Goal: Task Accomplishment & Management: Manage account settings

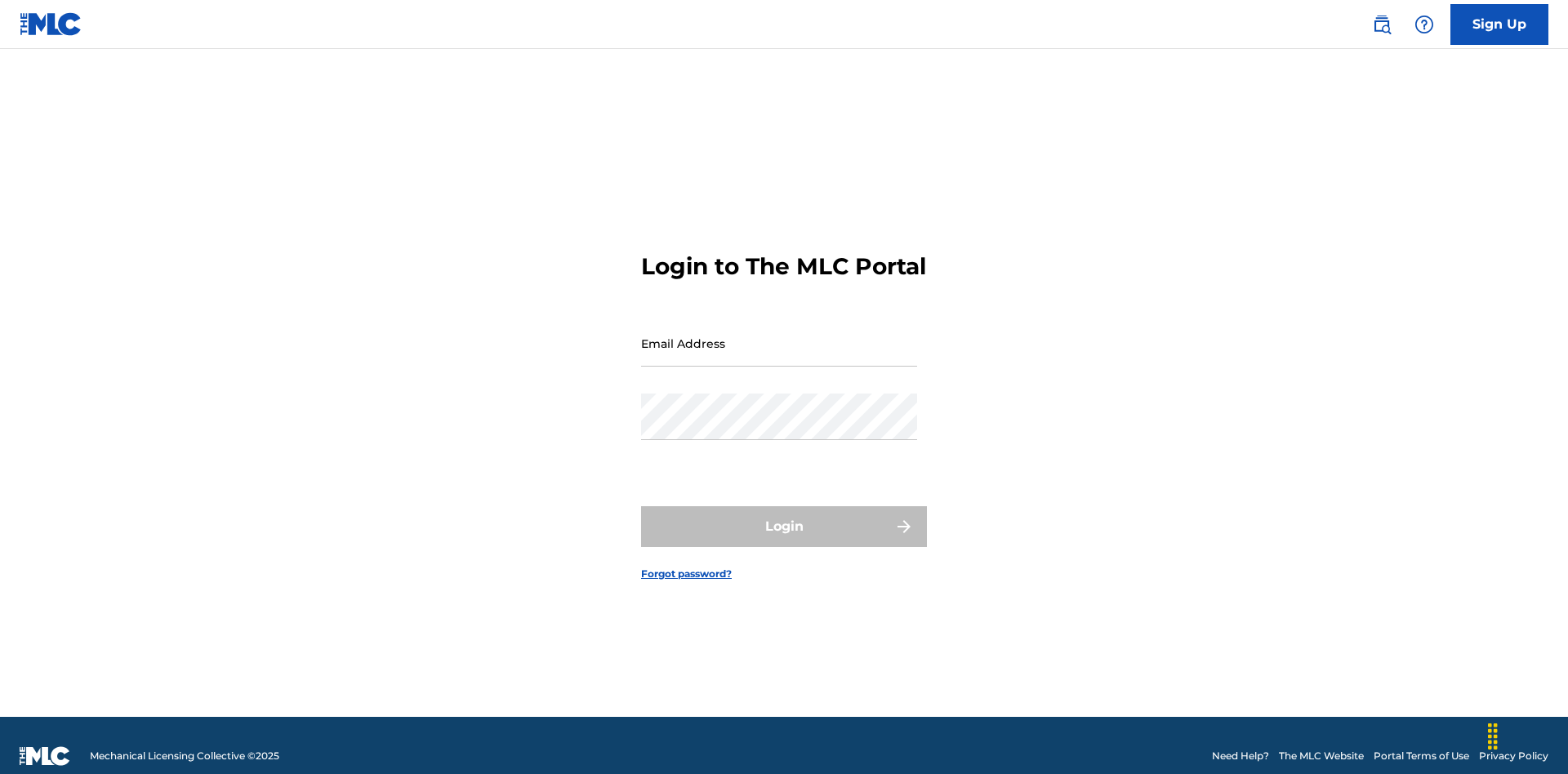
scroll to position [22, 0]
click at [779, 336] on input "Email Address" at bounding box center [780, 343] width 277 height 47
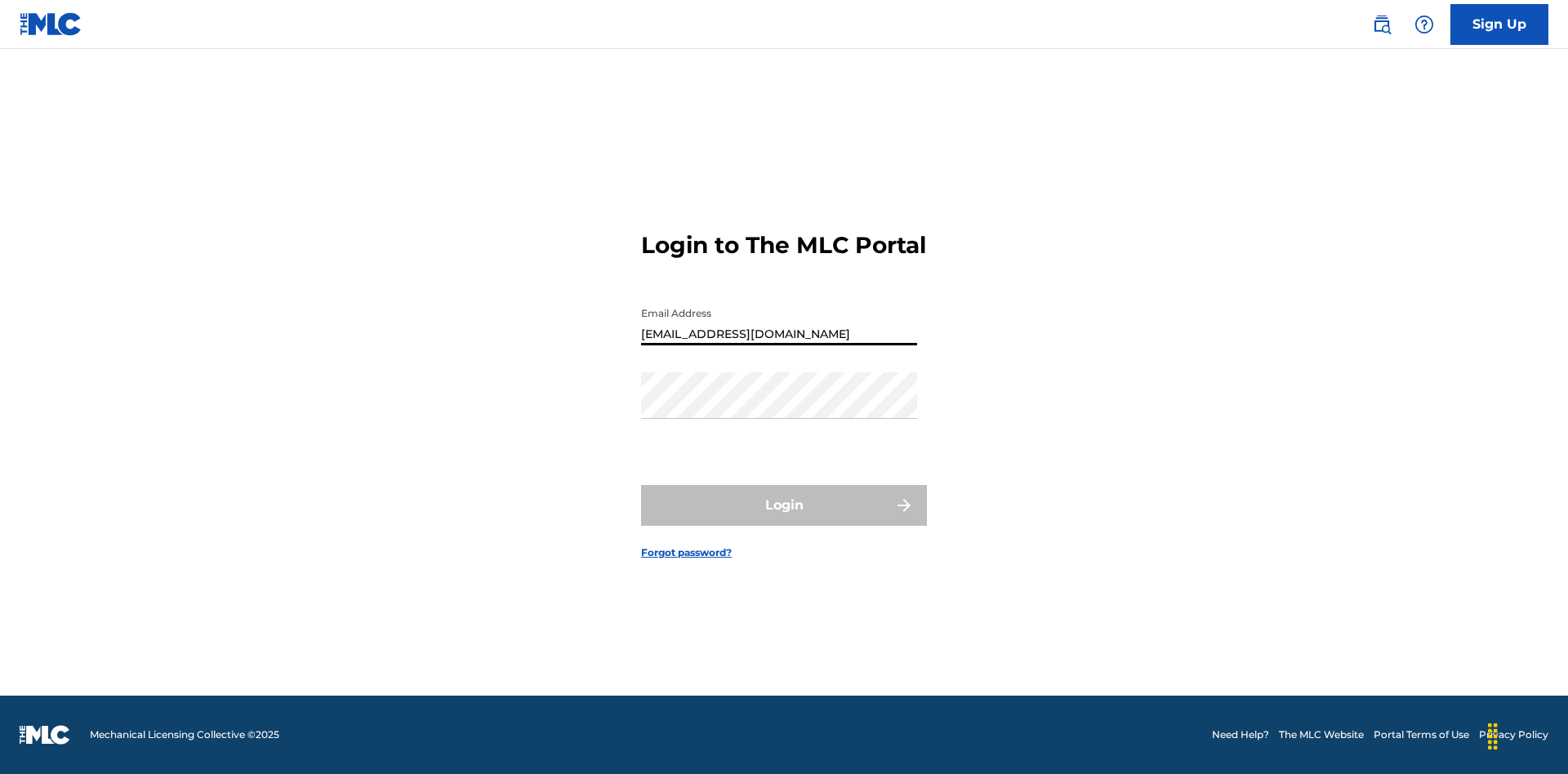
type input "[EMAIL_ADDRESS][DOMAIN_NAME]"
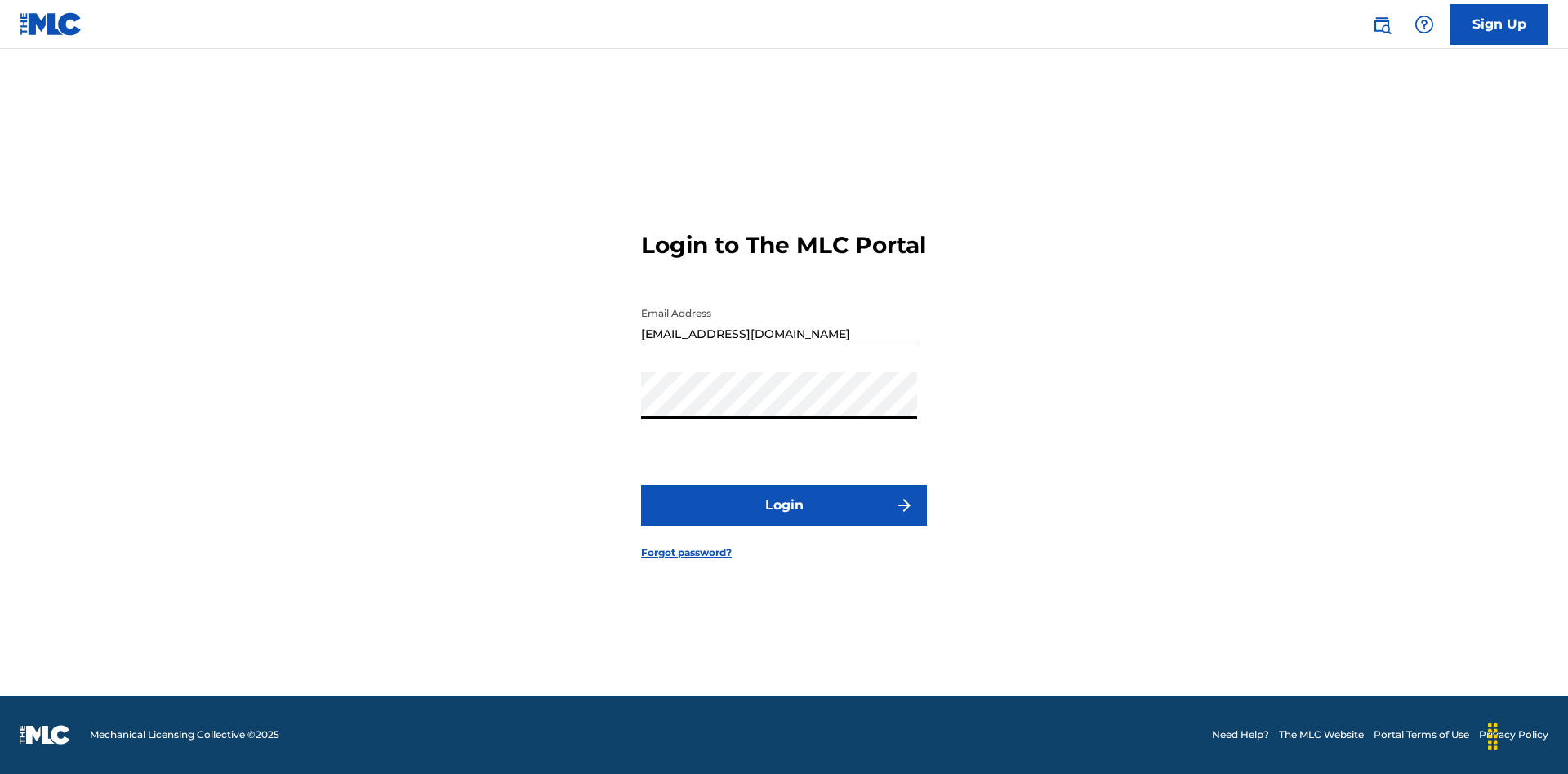
click at [784, 519] on button "Login" at bounding box center [784, 505] width 286 height 40
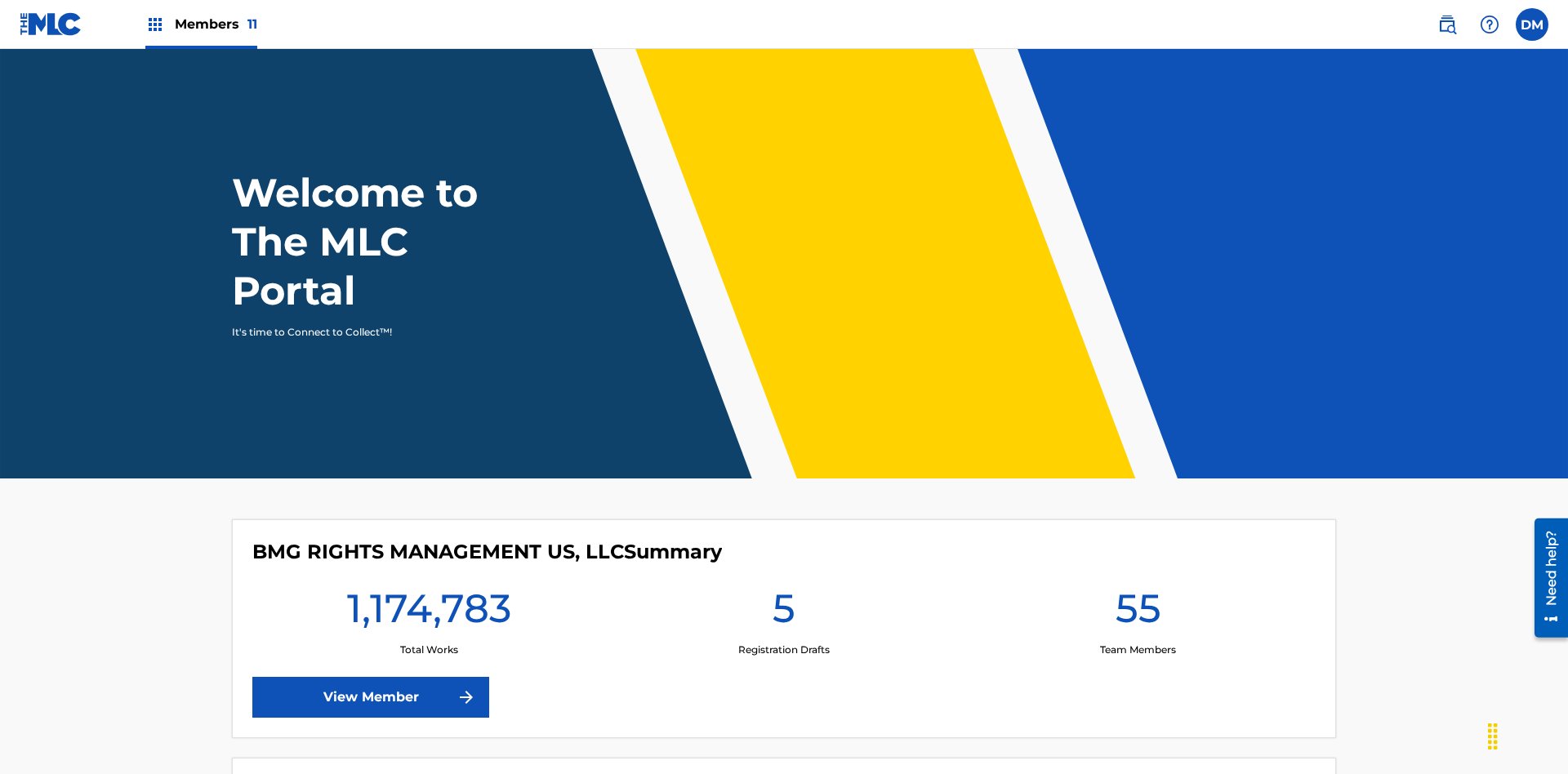
click at [201, 24] on span "Members 11" at bounding box center [216, 24] width 83 height 19
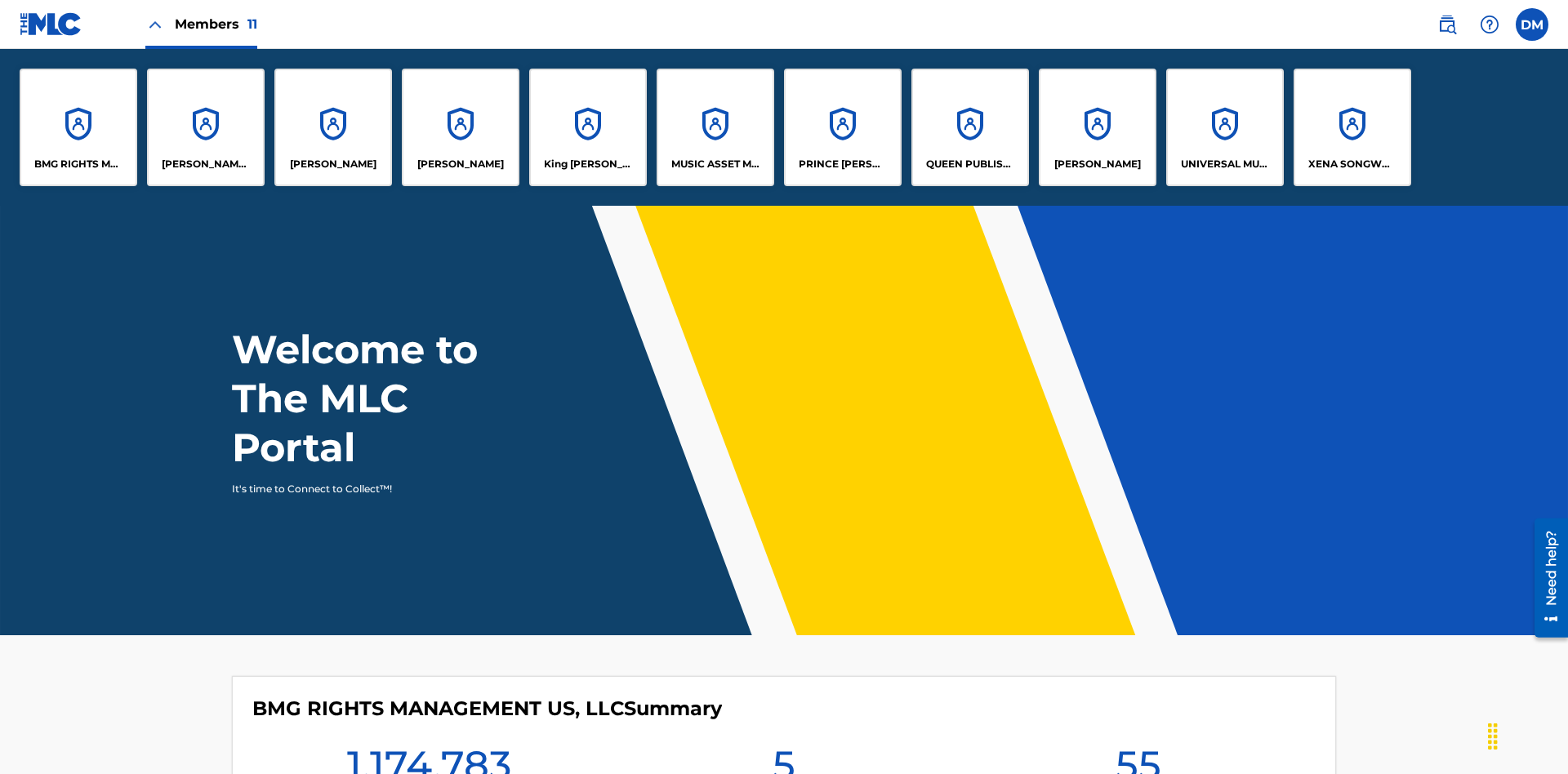
click at [1225, 165] on p "UNIVERSAL MUSIC PUB GROUP" at bounding box center [1226, 165] width 89 height 15
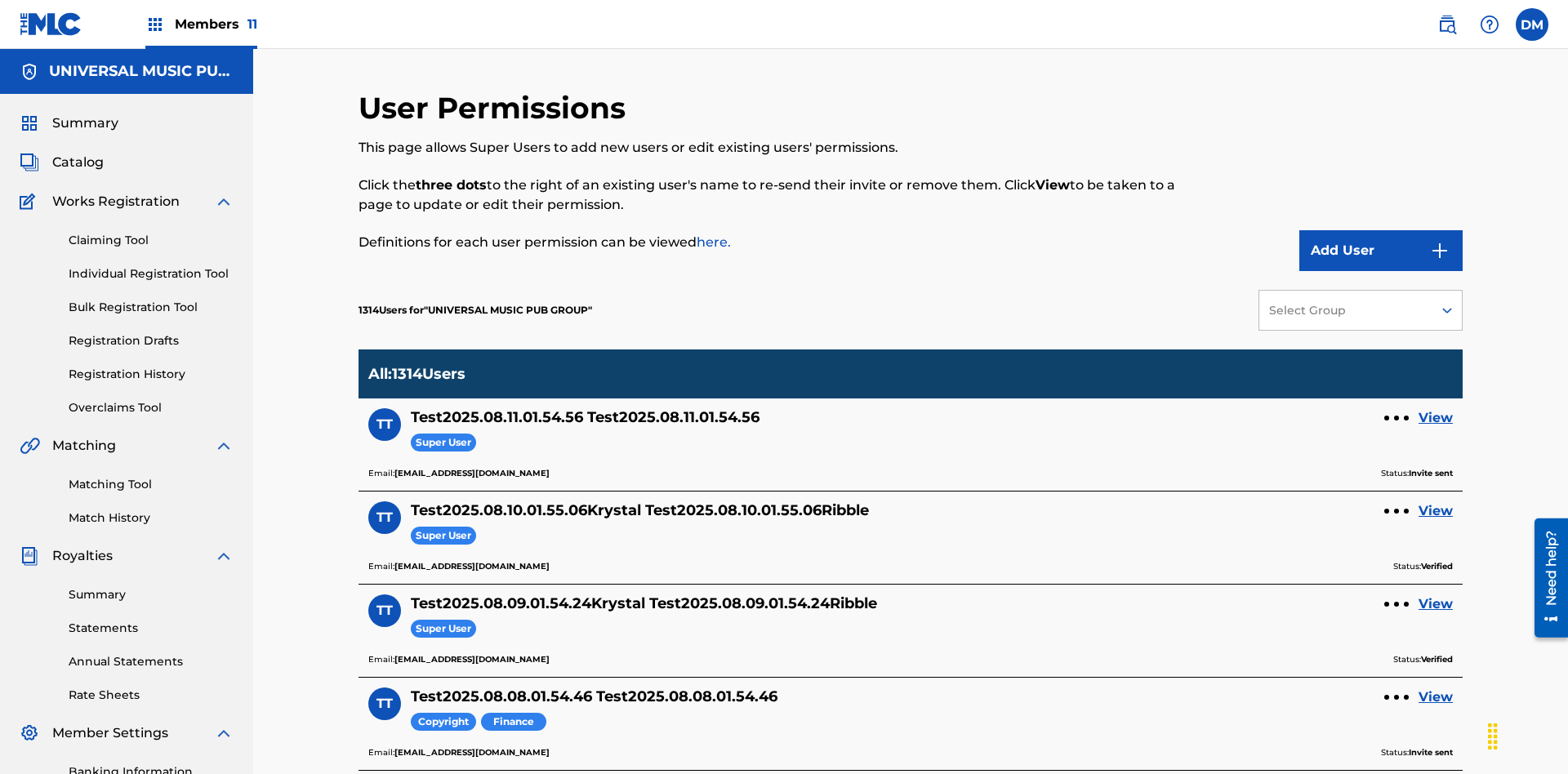
click at [1382, 230] on button "Add User" at bounding box center [1382, 250] width 164 height 40
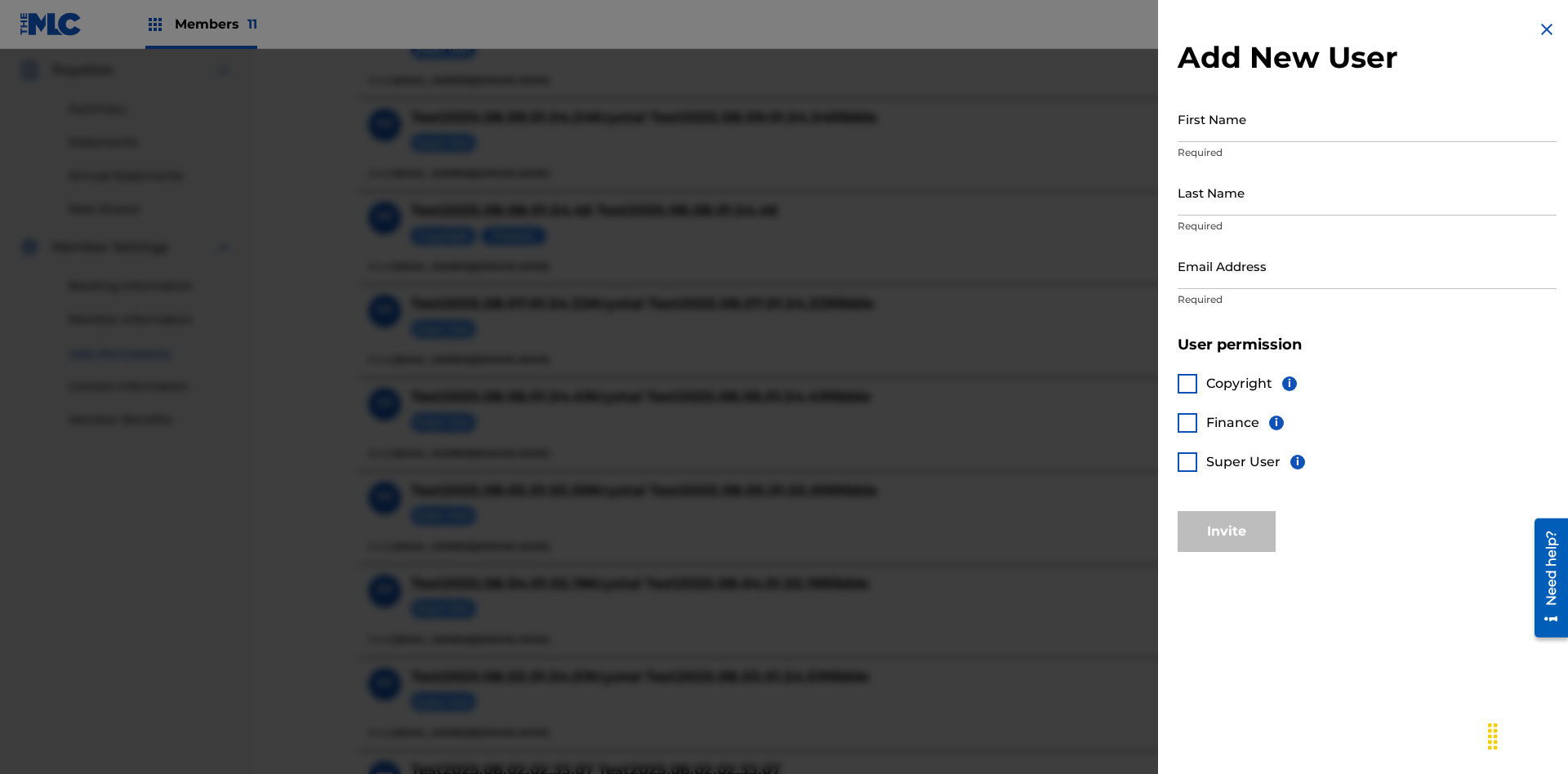
click at [1368, 118] on input "First Name" at bounding box center [1367, 119] width 379 height 47
type input "Test2025.08.11.01.55.16"
click at [1368, 192] on input "Last Name" at bounding box center [1367, 193] width 379 height 47
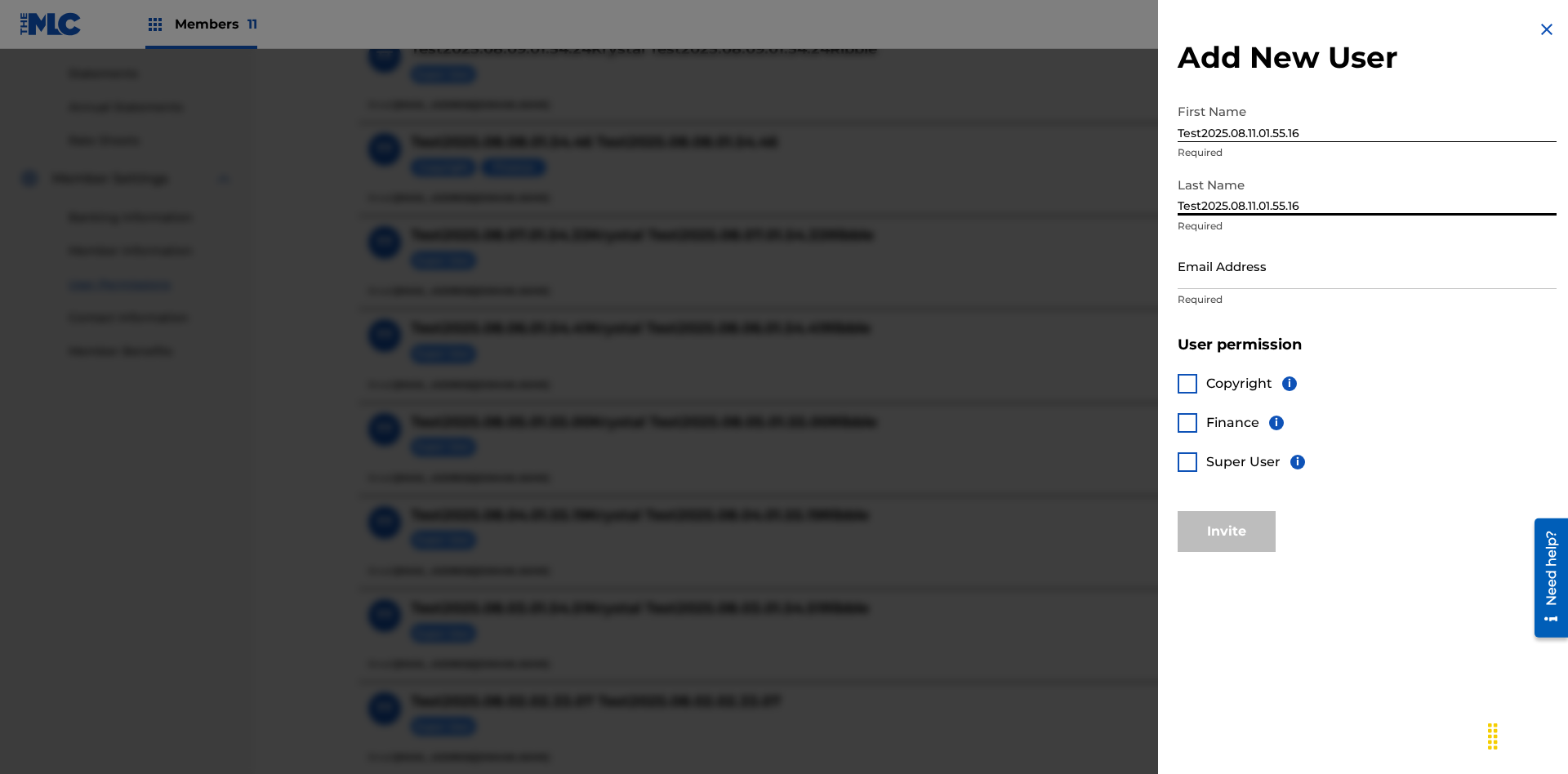
type input "Test2025.08.11.01.55.16"
click at [1368, 265] on input "Email Address" at bounding box center [1367, 266] width 379 height 47
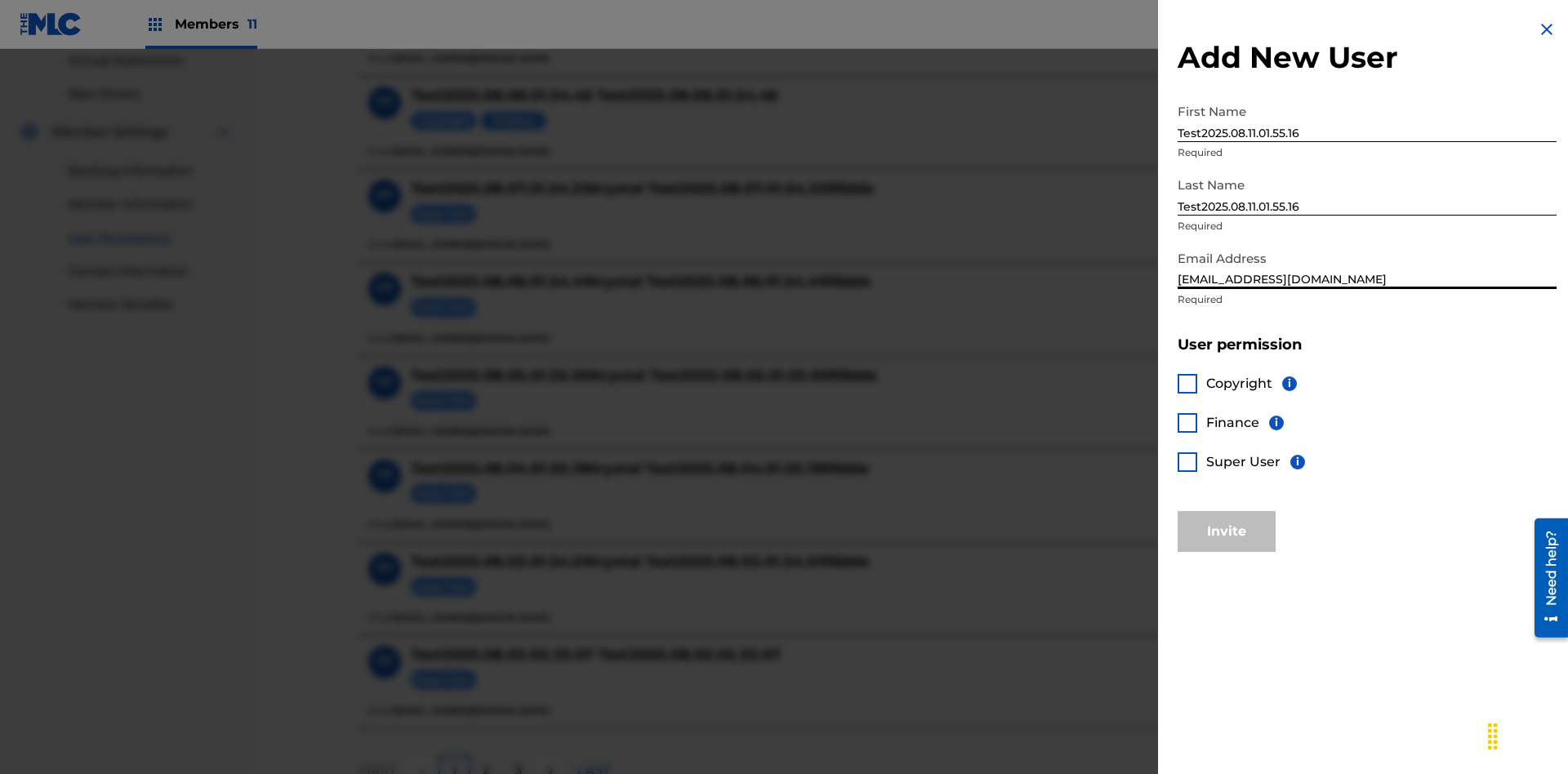
type input "[EMAIL_ADDRESS][DOMAIN_NAME]"
click at [1188, 383] on div at bounding box center [1187, 384] width 20 height 20
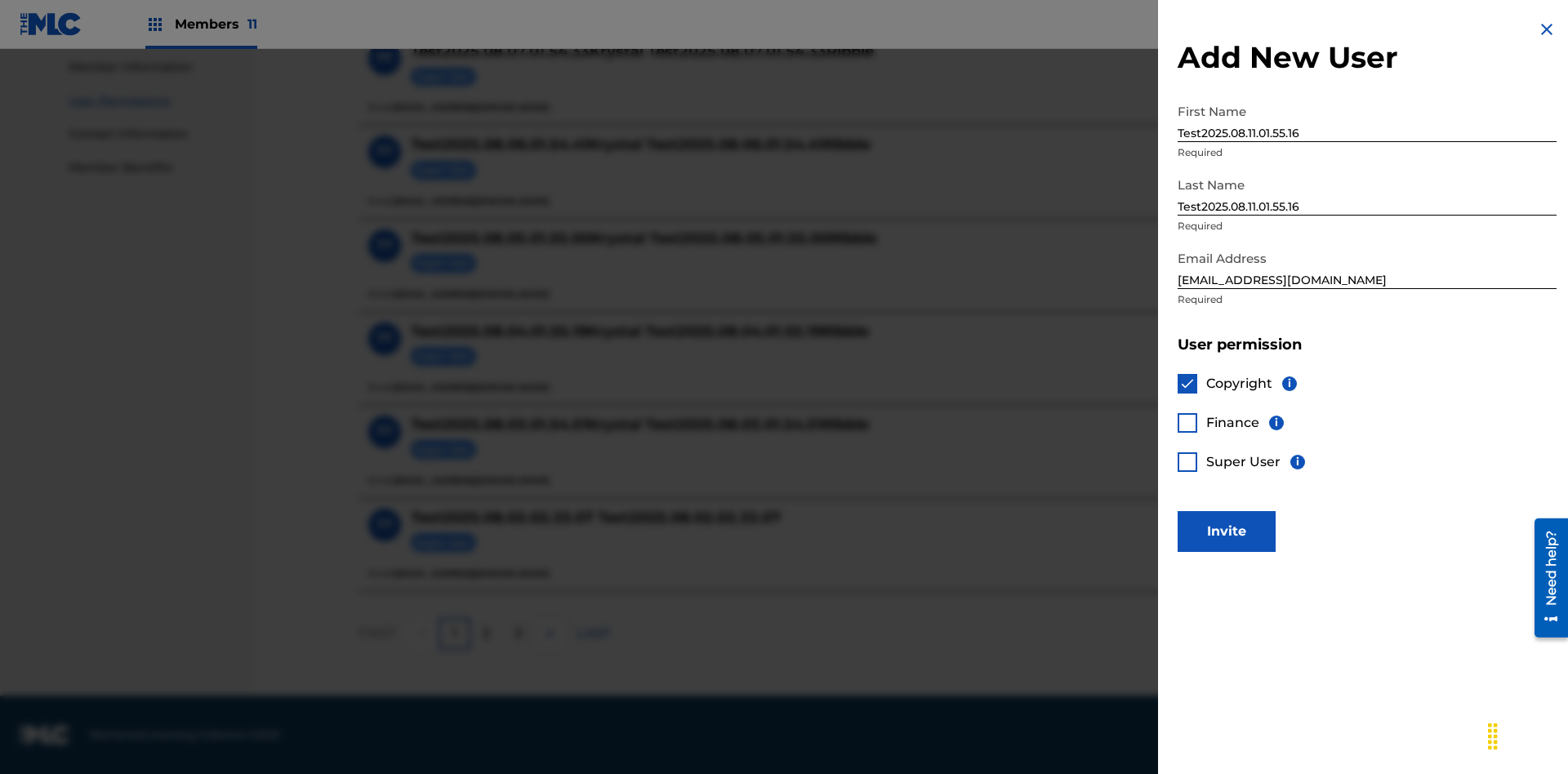
click at [1227, 530] on button "Invite" at bounding box center [1227, 531] width 98 height 40
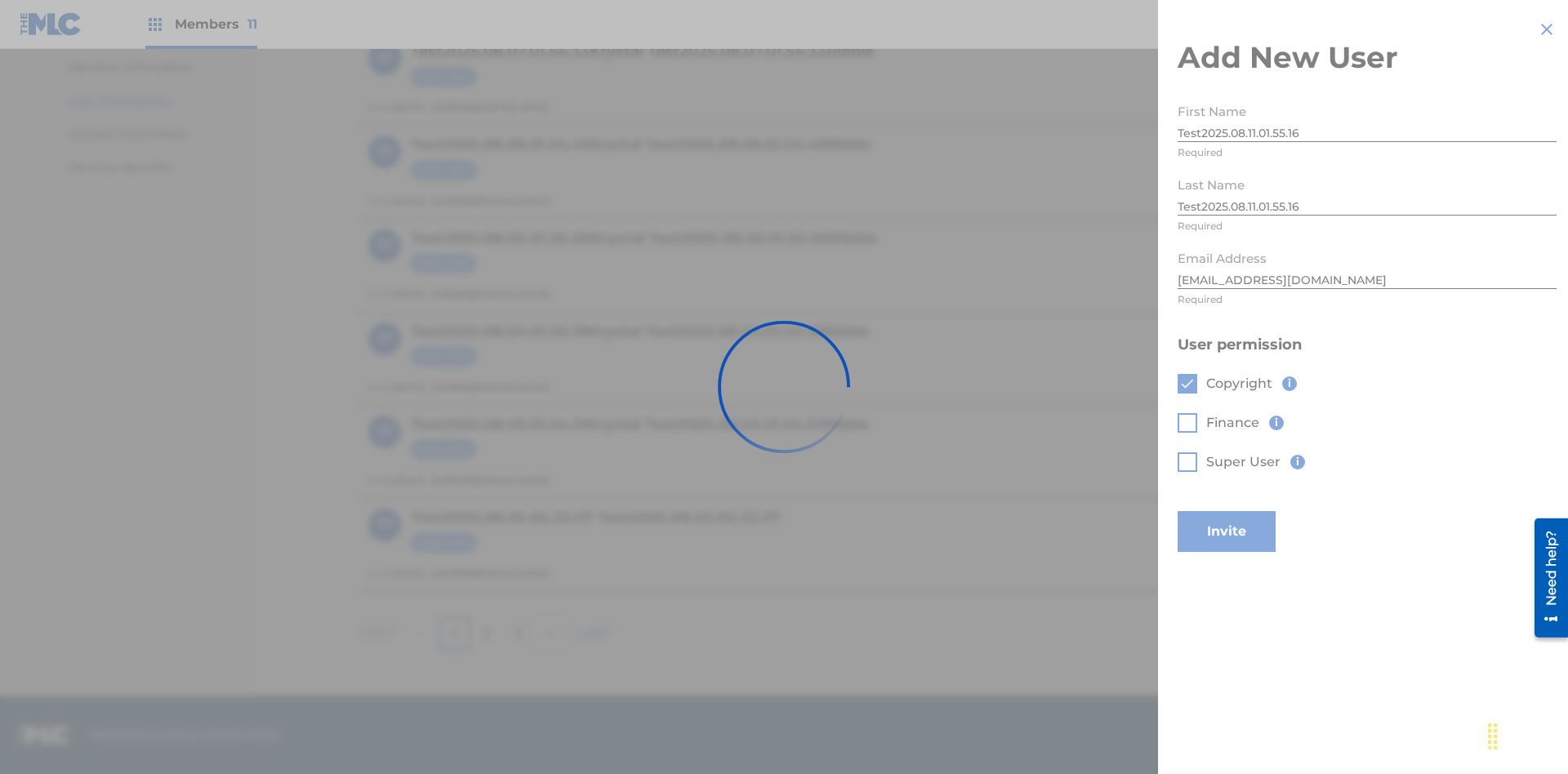
click at [1249, 512] on button "Invite" at bounding box center [1227, 531] width 98 height 40
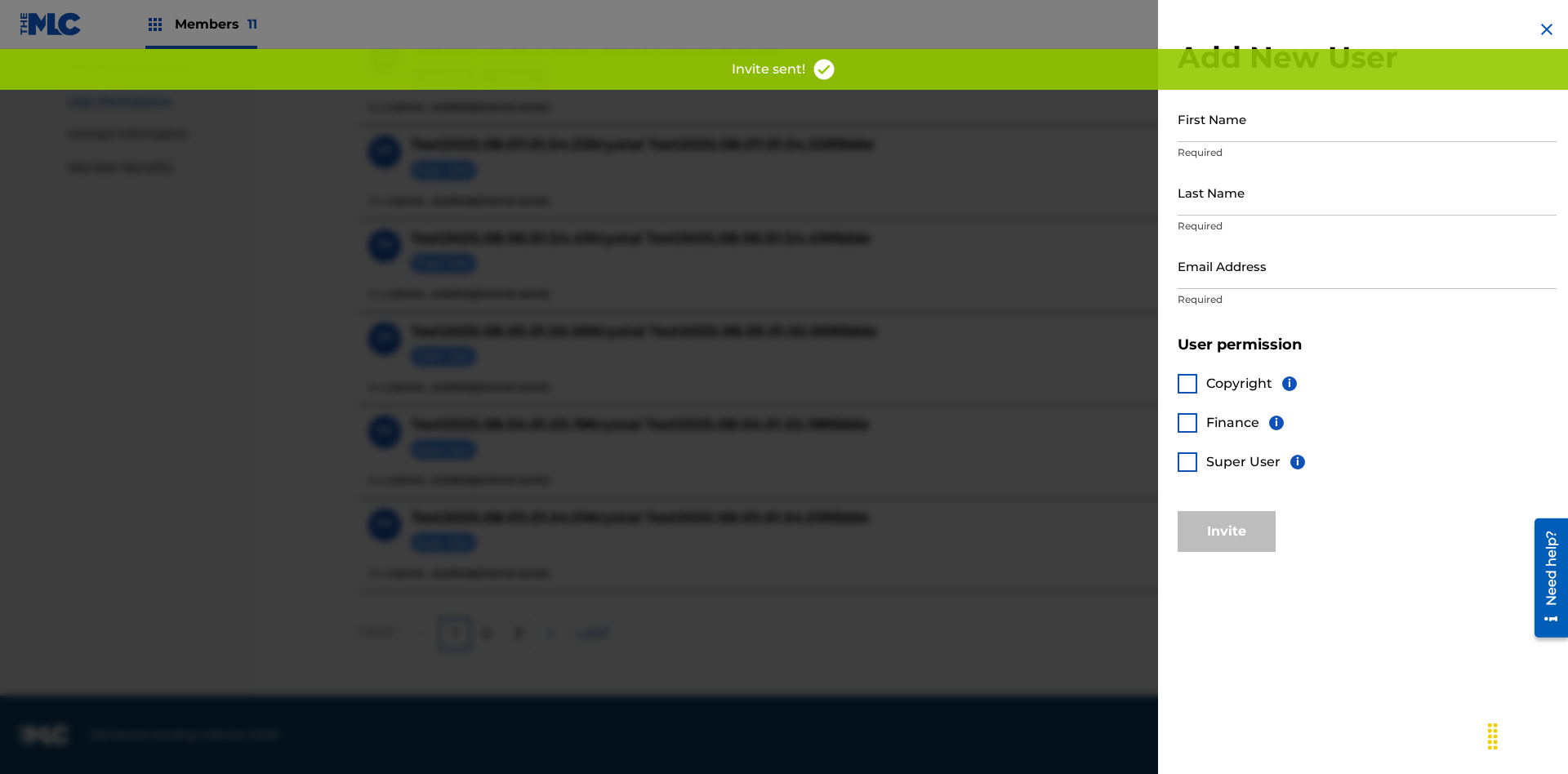
click at [1368, 118] on input "First Name" at bounding box center [1367, 119] width 379 height 47
type input "Test2025.08.11.01.55.19"
click at [1368, 192] on input "Last Name" at bounding box center [1367, 193] width 379 height 47
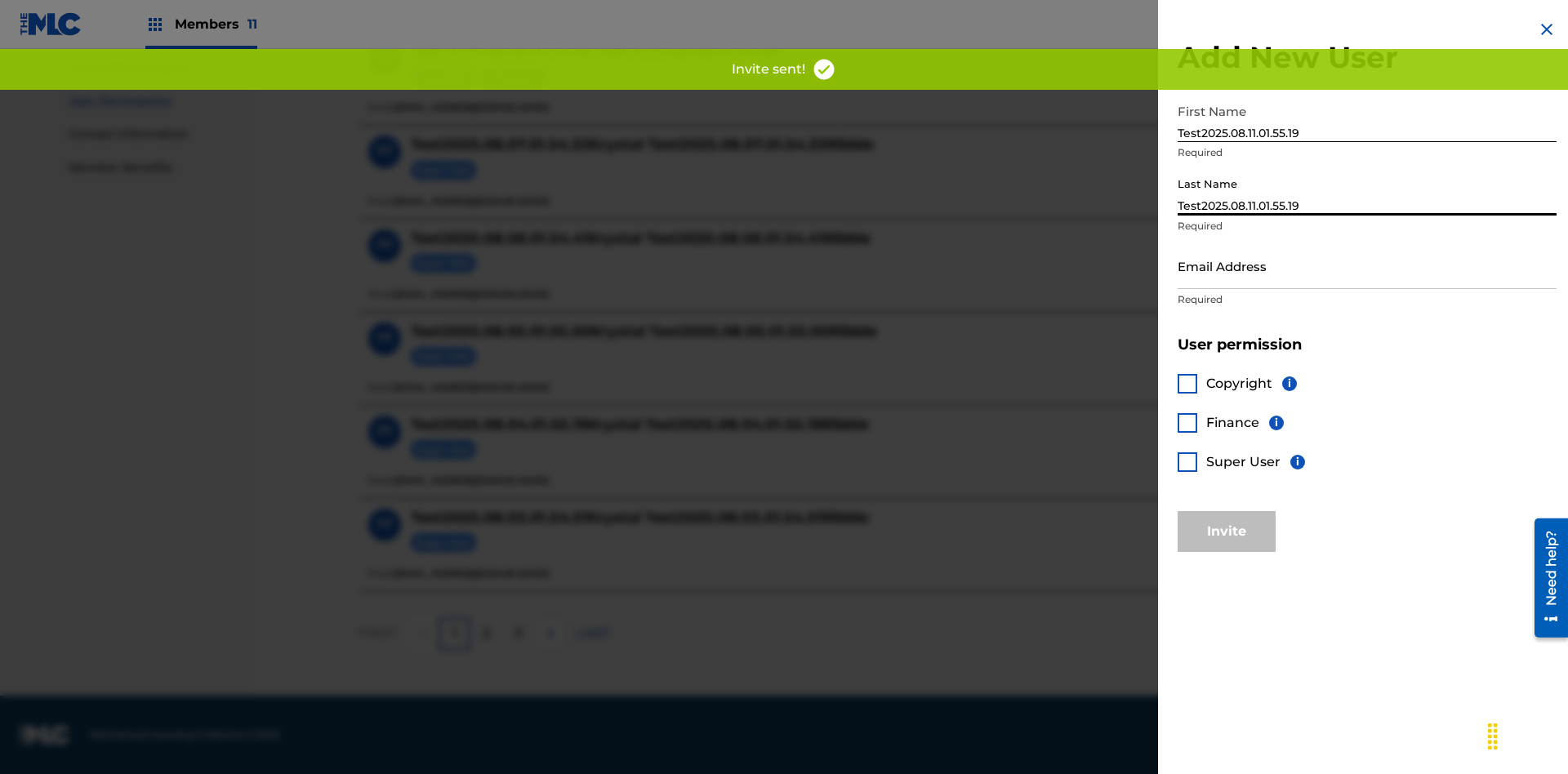
type input "Test2025.08.11.01.55.19"
click at [1368, 265] on input "Email Address" at bounding box center [1367, 266] width 379 height 47
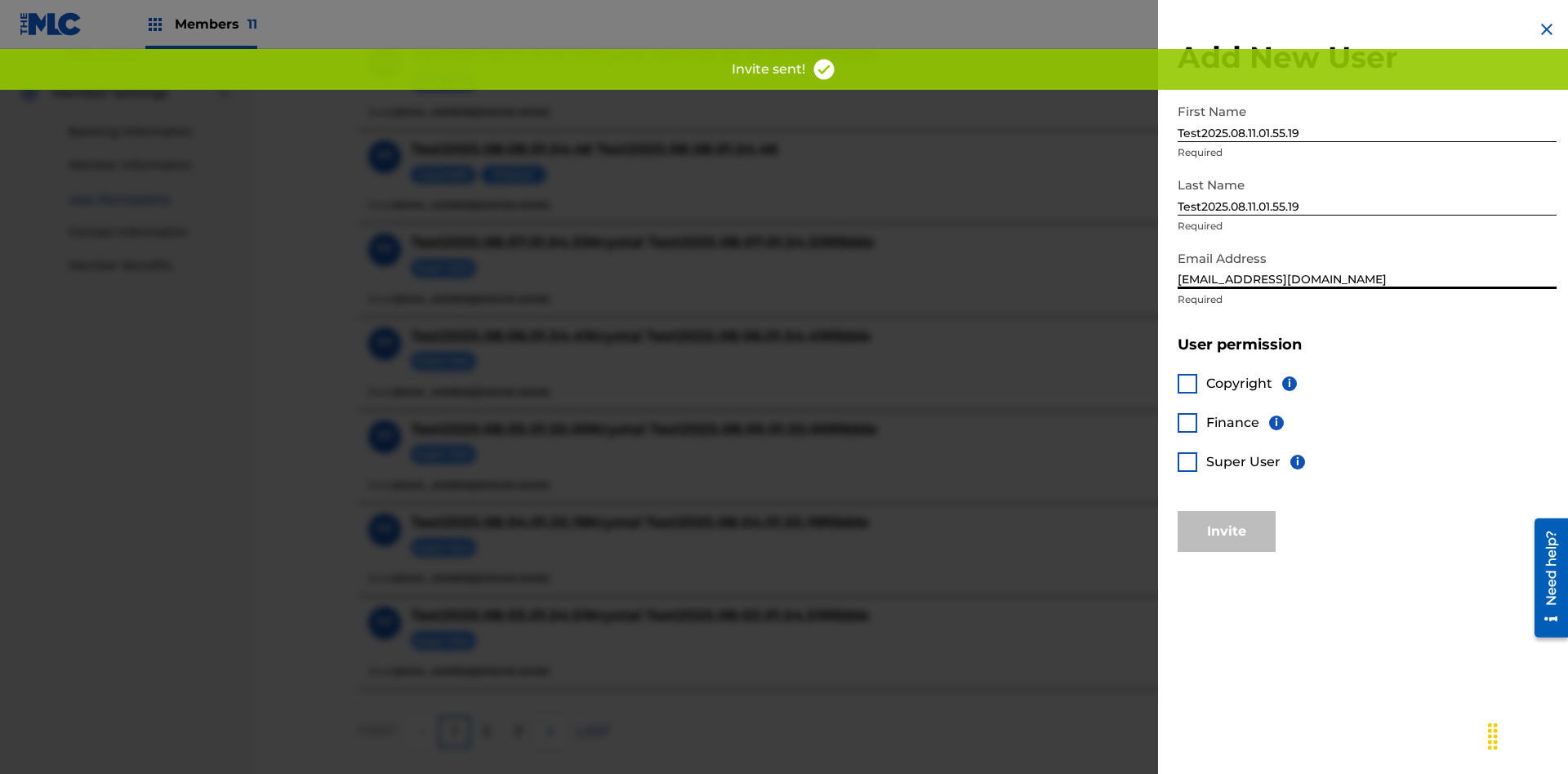
type input "[EMAIL_ADDRESS][DOMAIN_NAME]"
click at [1188, 422] on div at bounding box center [1187, 422] width 20 height 20
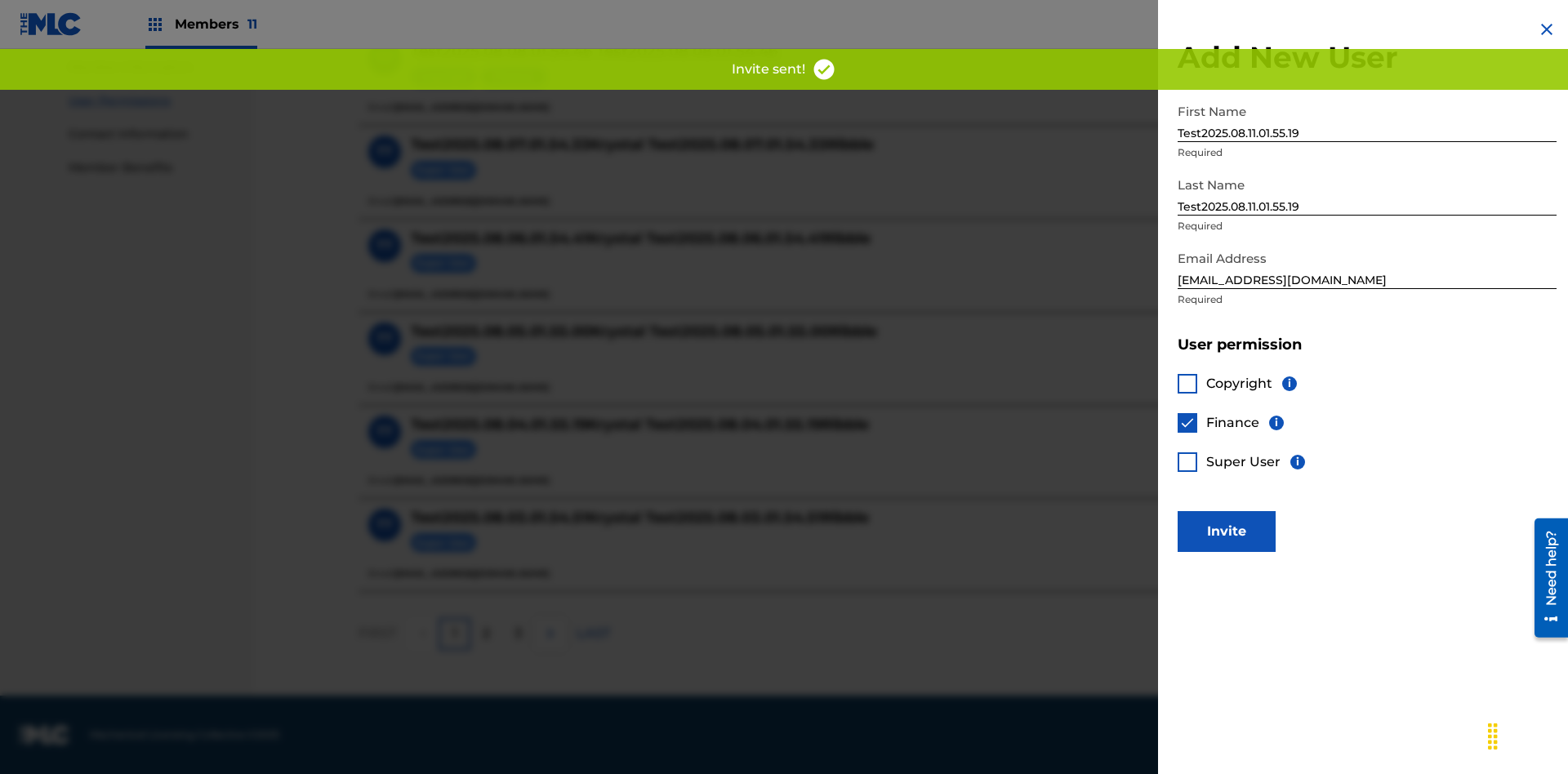
click at [1227, 530] on button "Invite" at bounding box center [1227, 531] width 98 height 40
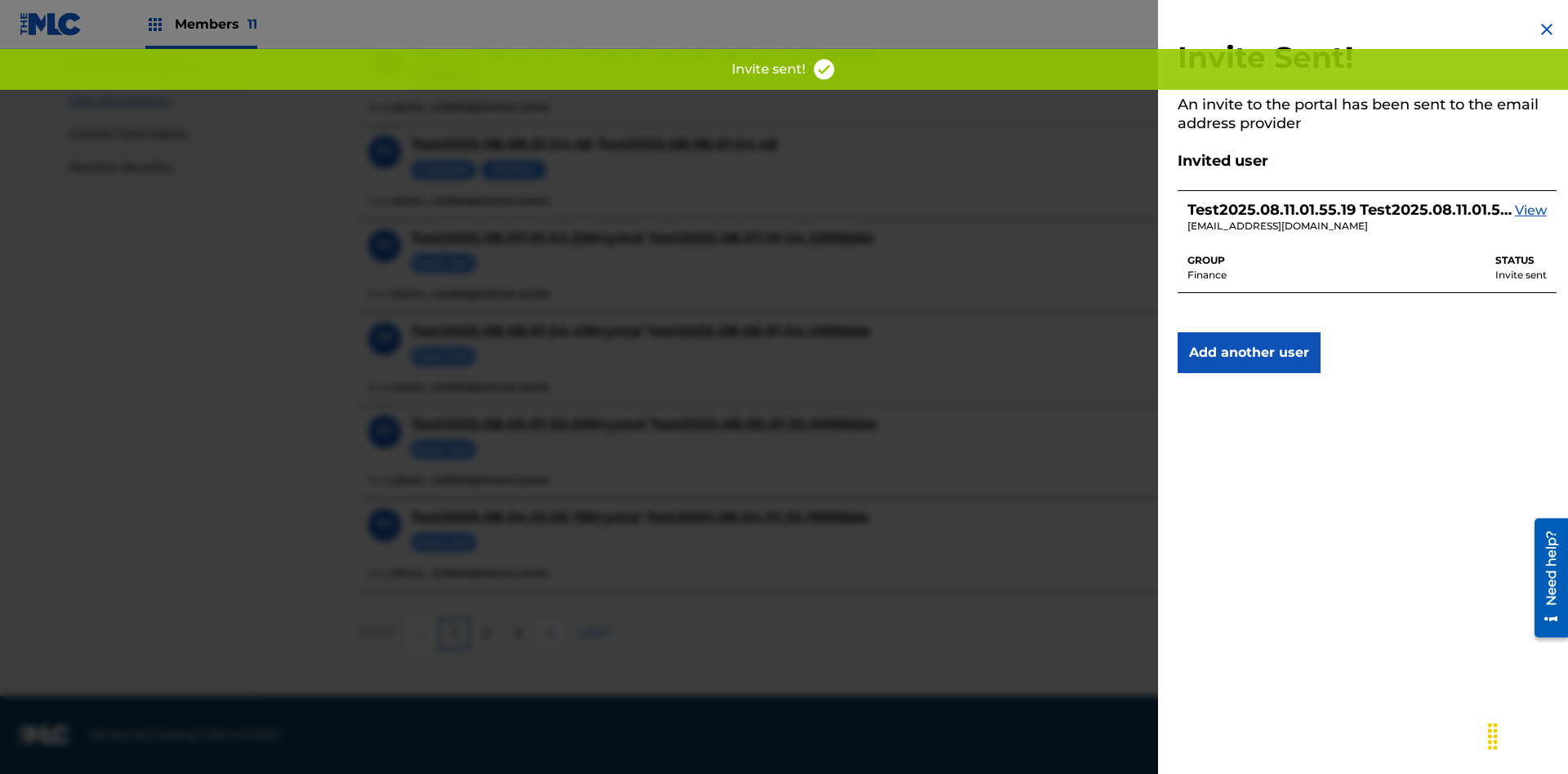
click at [1249, 353] on button "Add another user" at bounding box center [1249, 352] width 143 height 40
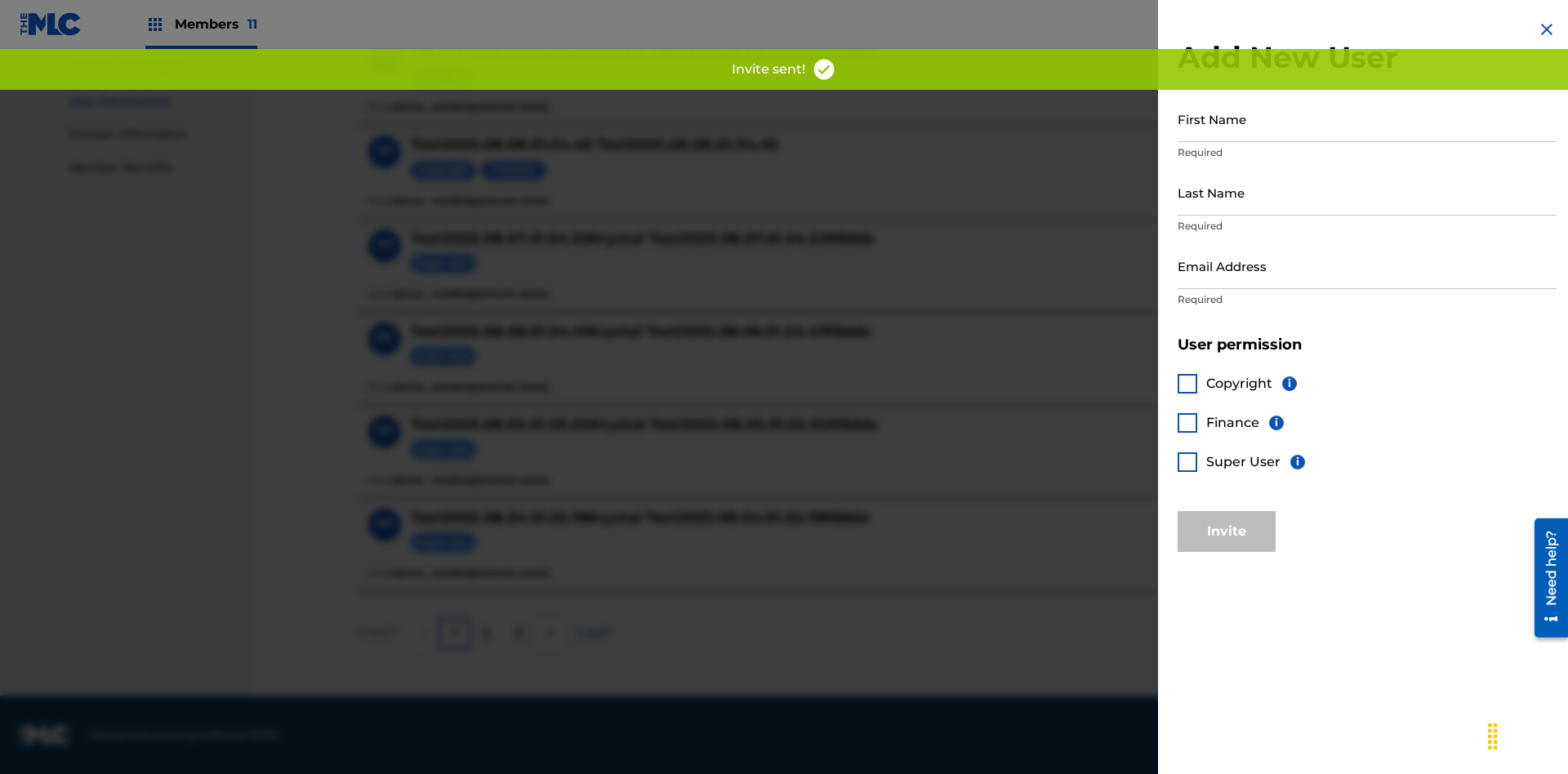
click at [1368, 118] on input "First Name" at bounding box center [1367, 119] width 379 height 47
type input "Test2025.08.11.01.55.21"
click at [1368, 192] on input "Last Name" at bounding box center [1367, 193] width 379 height 47
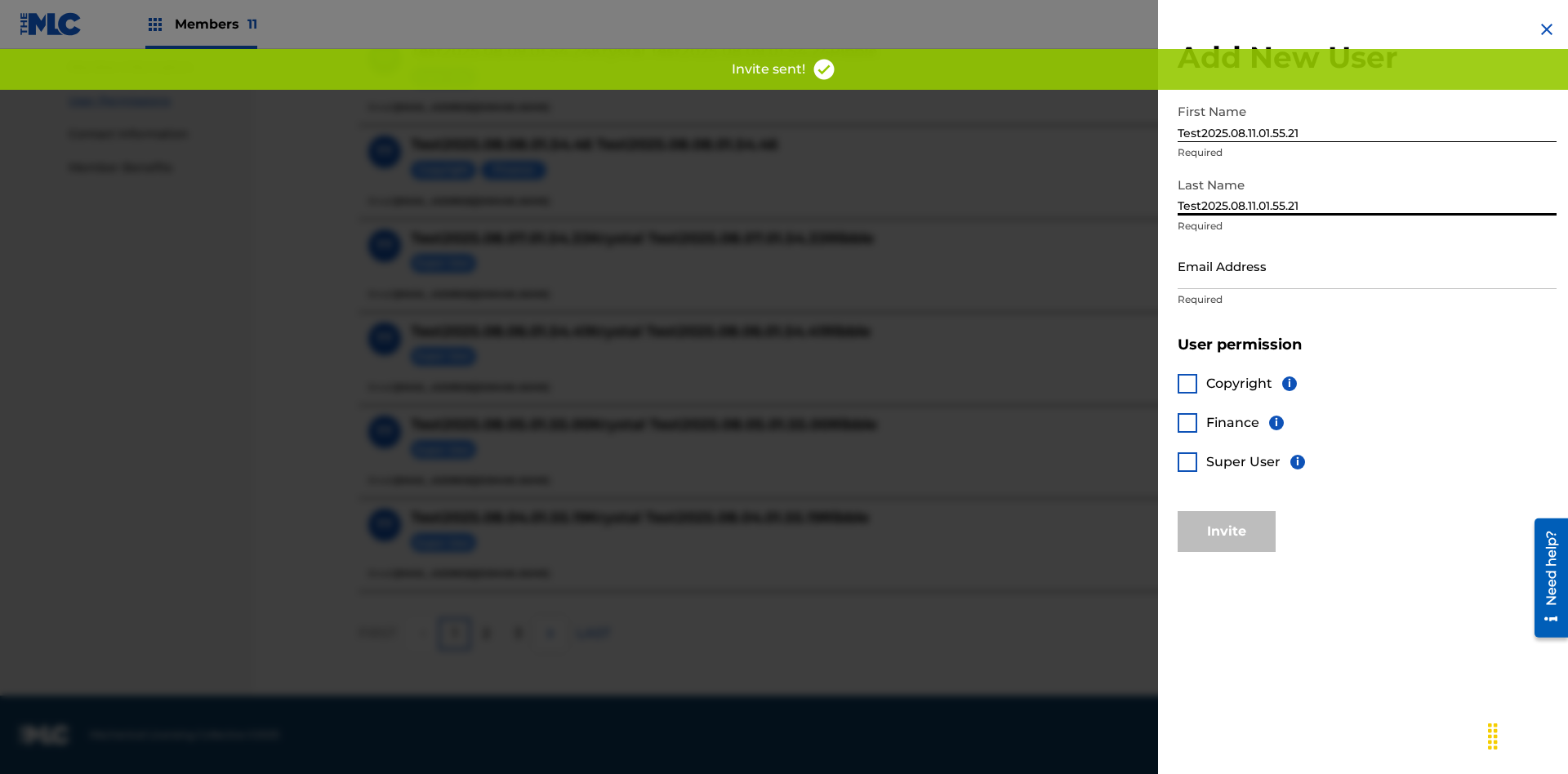
type input "Test2025.08.11.01.55.21"
click at [1368, 265] on input "Email Address" at bounding box center [1367, 266] width 379 height 47
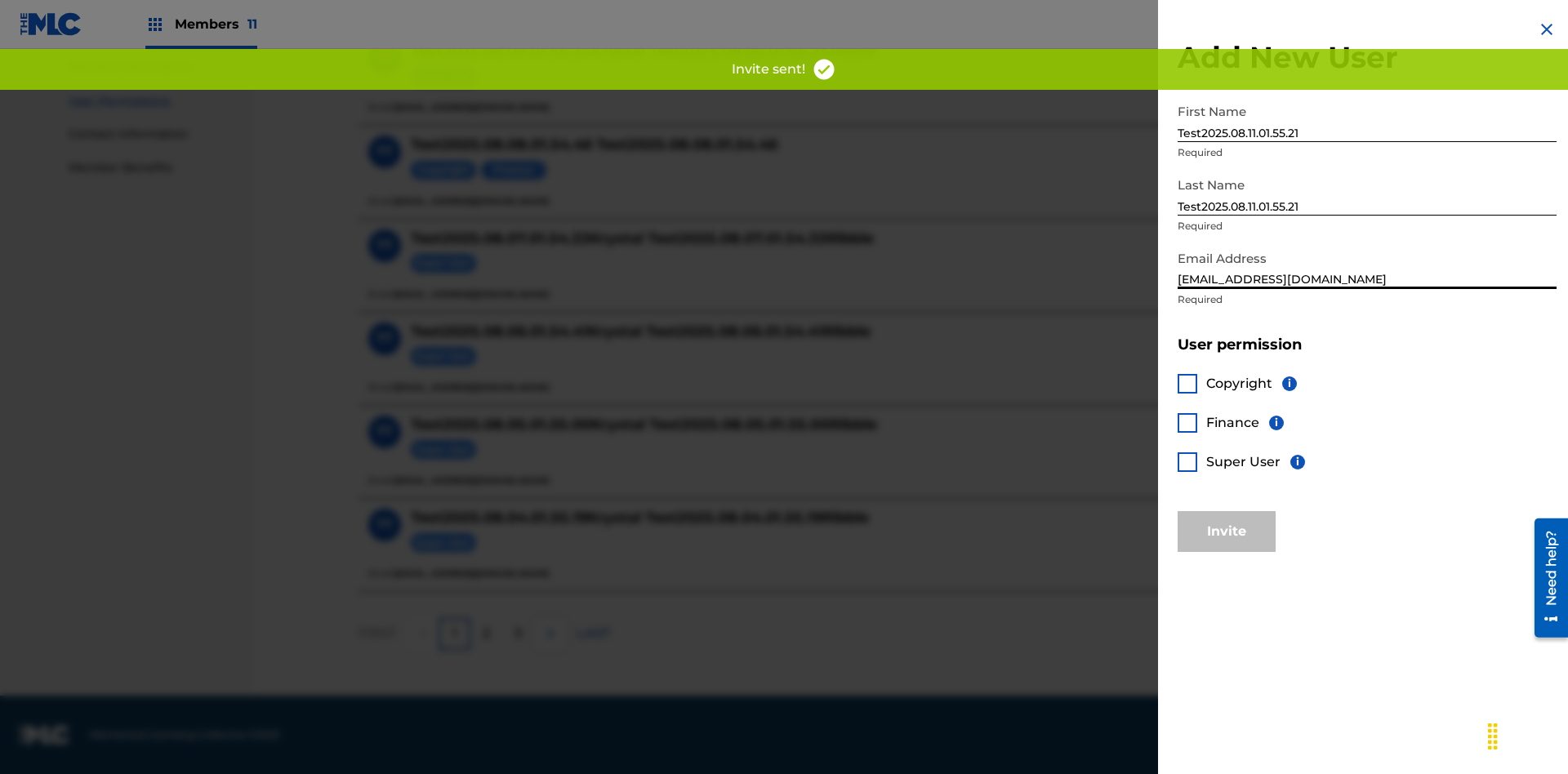
type input "[EMAIL_ADDRESS][DOMAIN_NAME]"
click at [1188, 462] on div at bounding box center [1187, 462] width 20 height 20
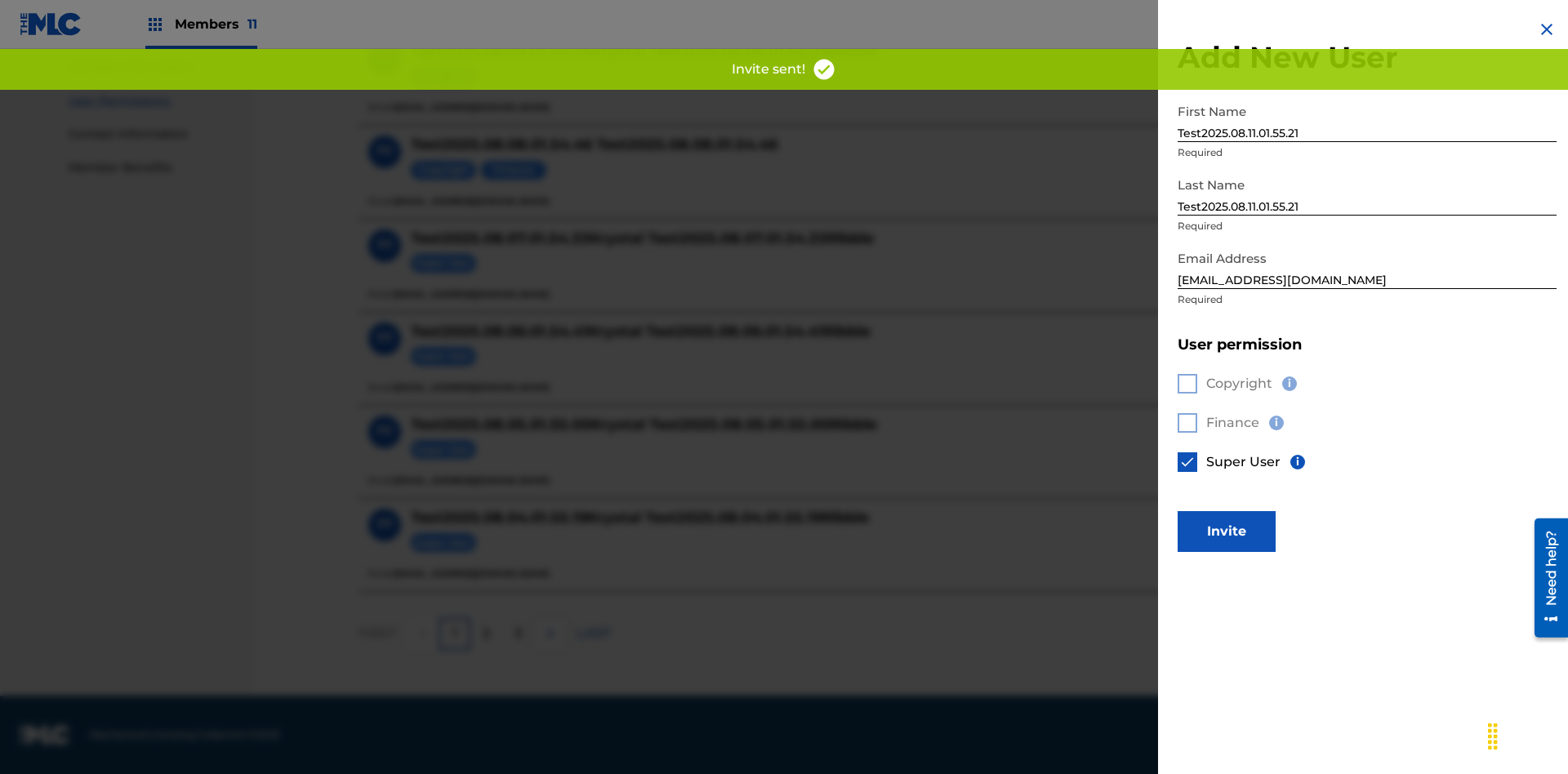
click at [1227, 530] on button "Invite" at bounding box center [1227, 531] width 98 height 40
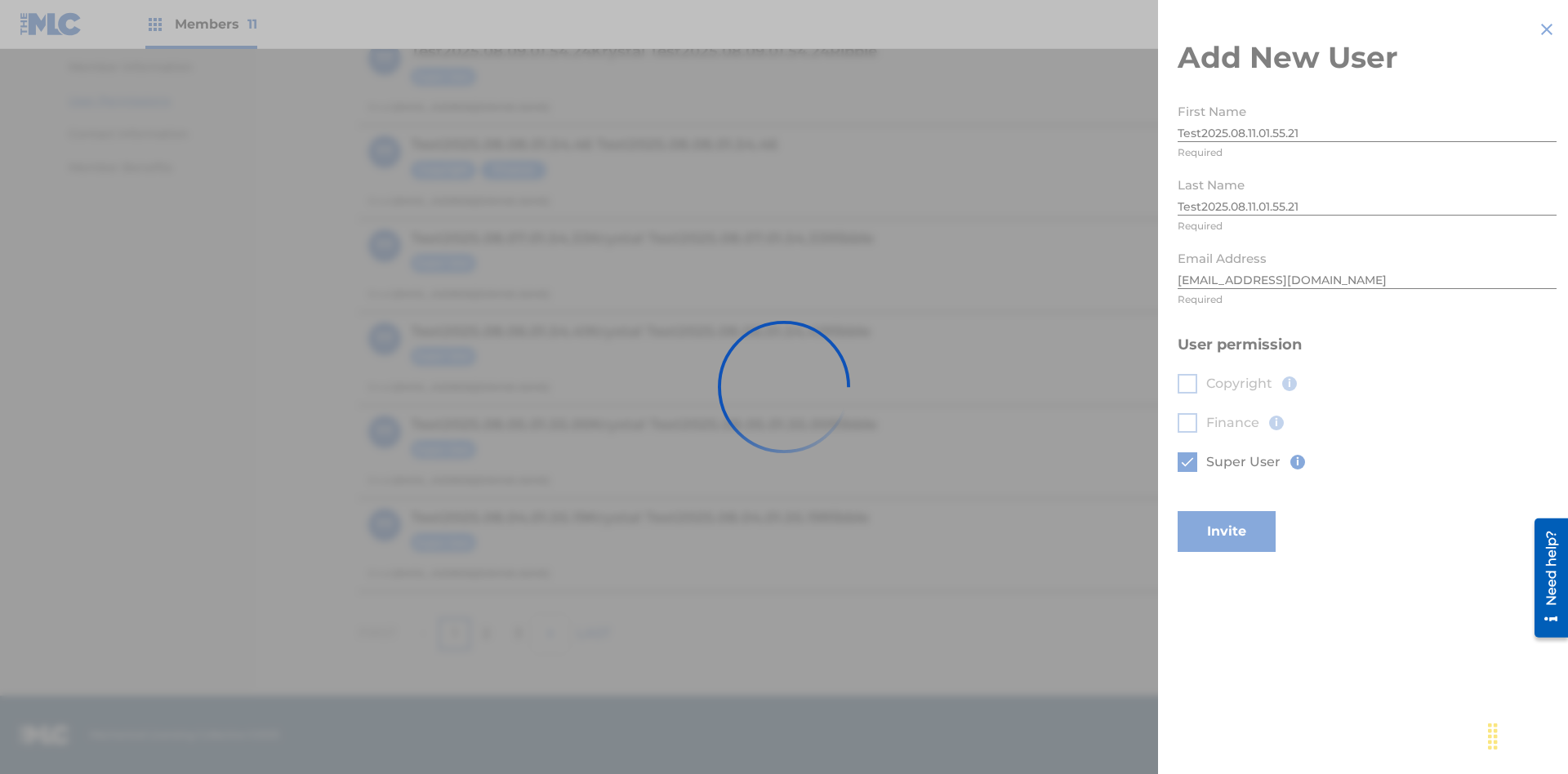
click at [1249, 512] on button "Invite" at bounding box center [1227, 531] width 98 height 40
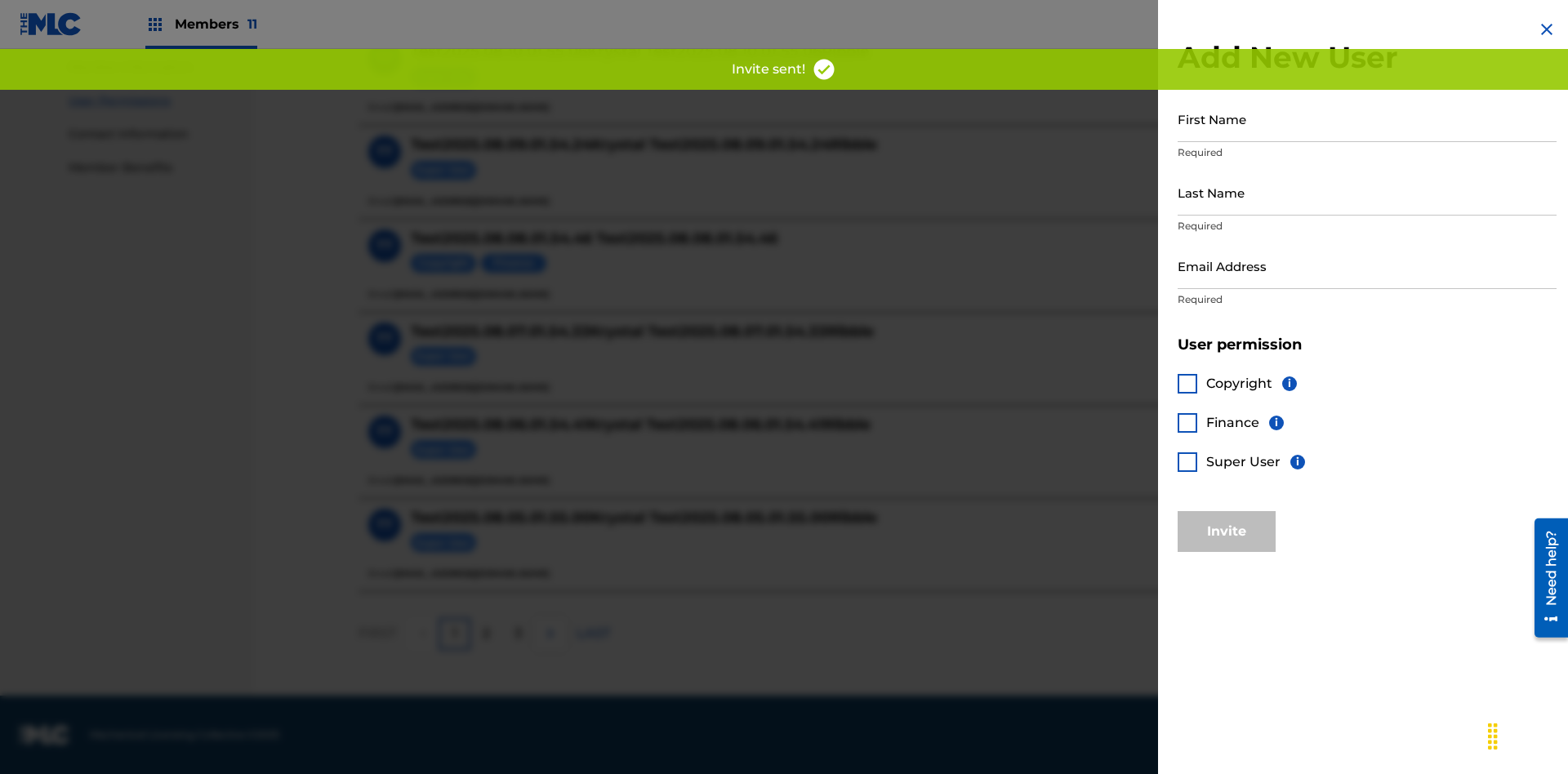
click at [1368, 118] on input "First Name" at bounding box center [1367, 119] width 379 height 47
type input "Test2025.08.11.01.55.24"
click at [1368, 192] on input "Last Name" at bounding box center [1367, 193] width 379 height 47
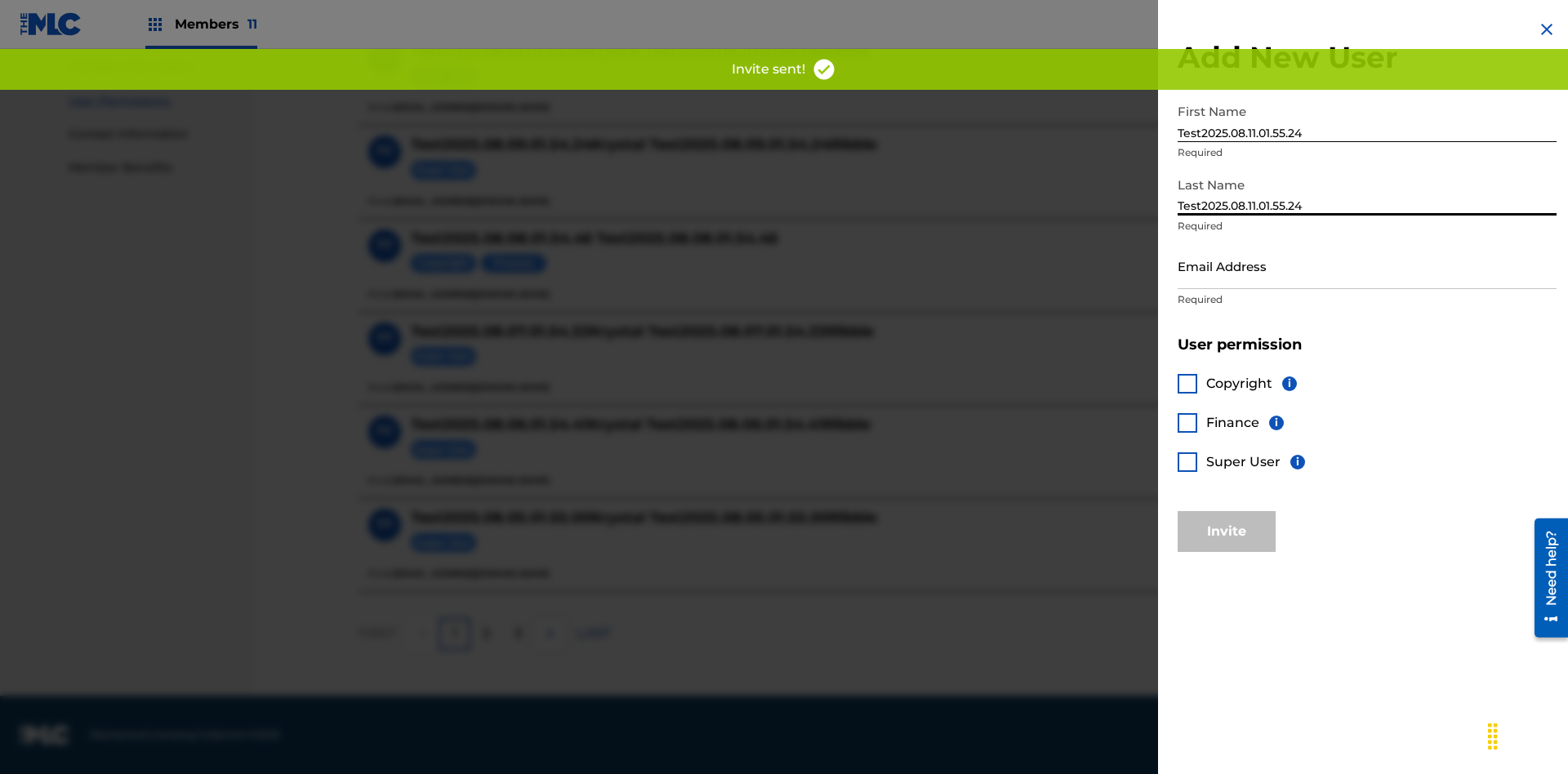
type input "Test2025.08.11.01.55.24"
click at [1368, 265] on input "Email Address" at bounding box center [1367, 266] width 379 height 47
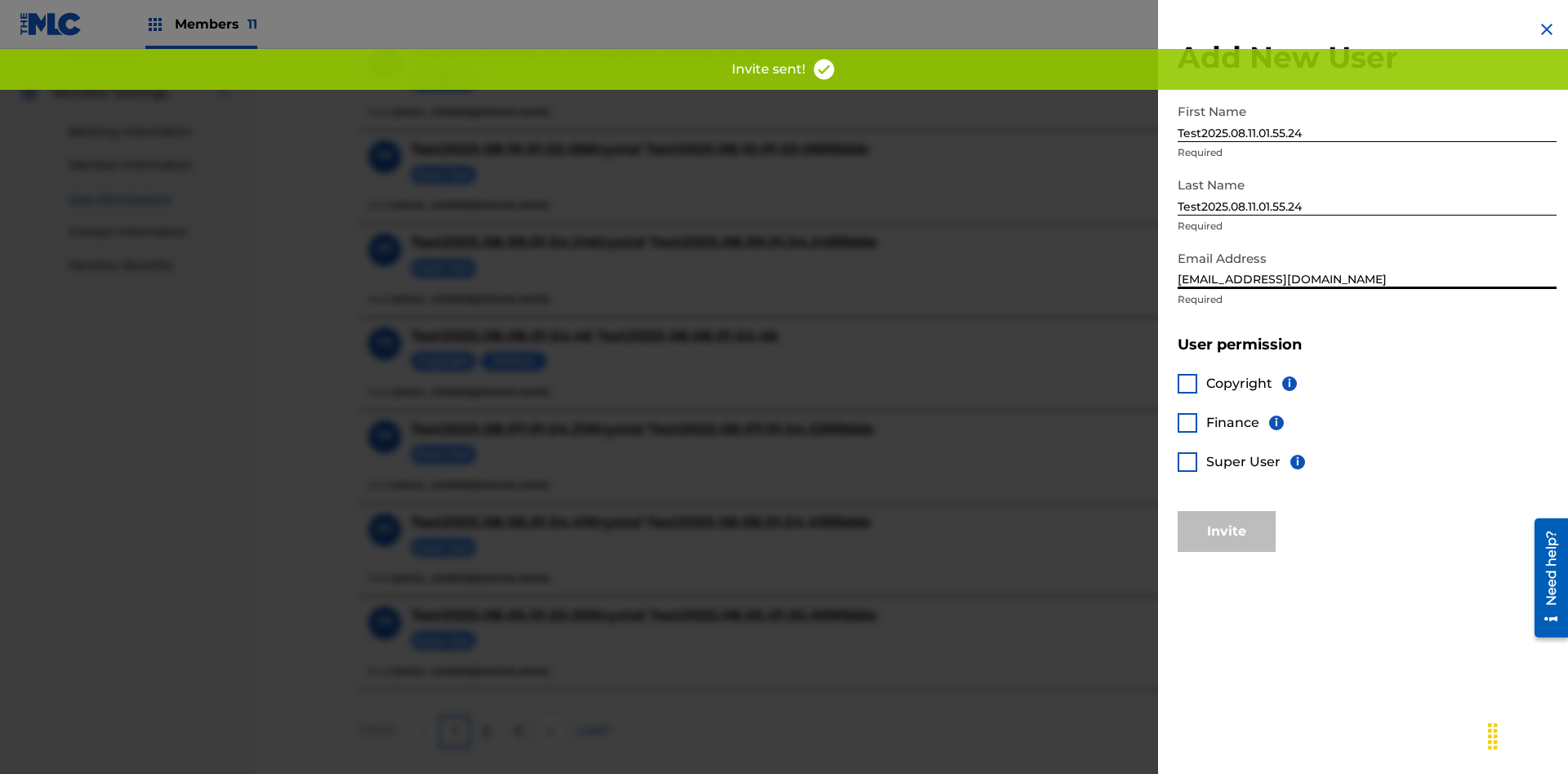
type input "[EMAIL_ADDRESS][DOMAIN_NAME]"
click at [1188, 383] on div at bounding box center [1187, 384] width 20 height 20
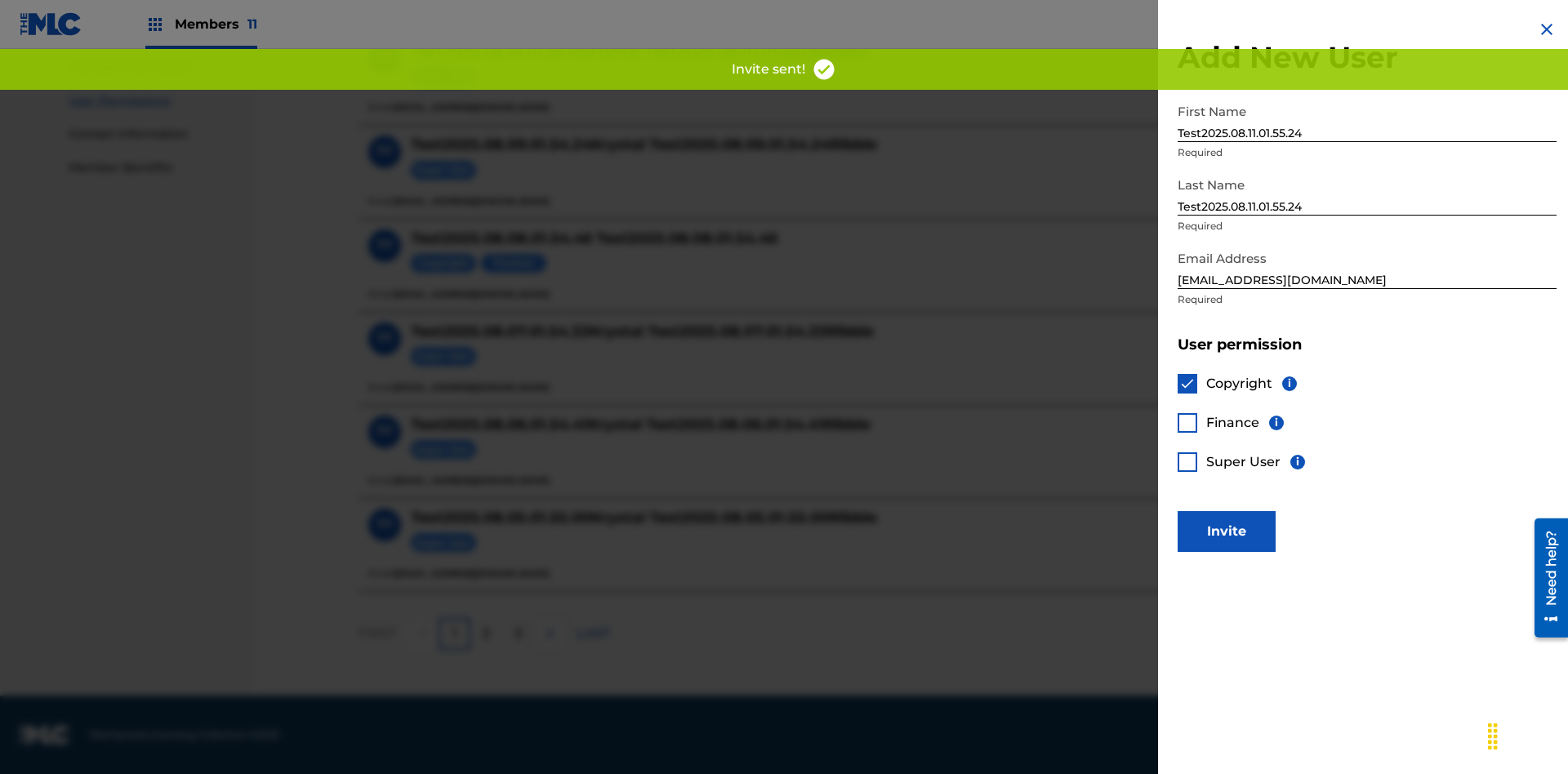
click at [1188, 422] on div at bounding box center [1187, 422] width 20 height 20
click at [1227, 530] on button "Invite" at bounding box center [1227, 531] width 98 height 40
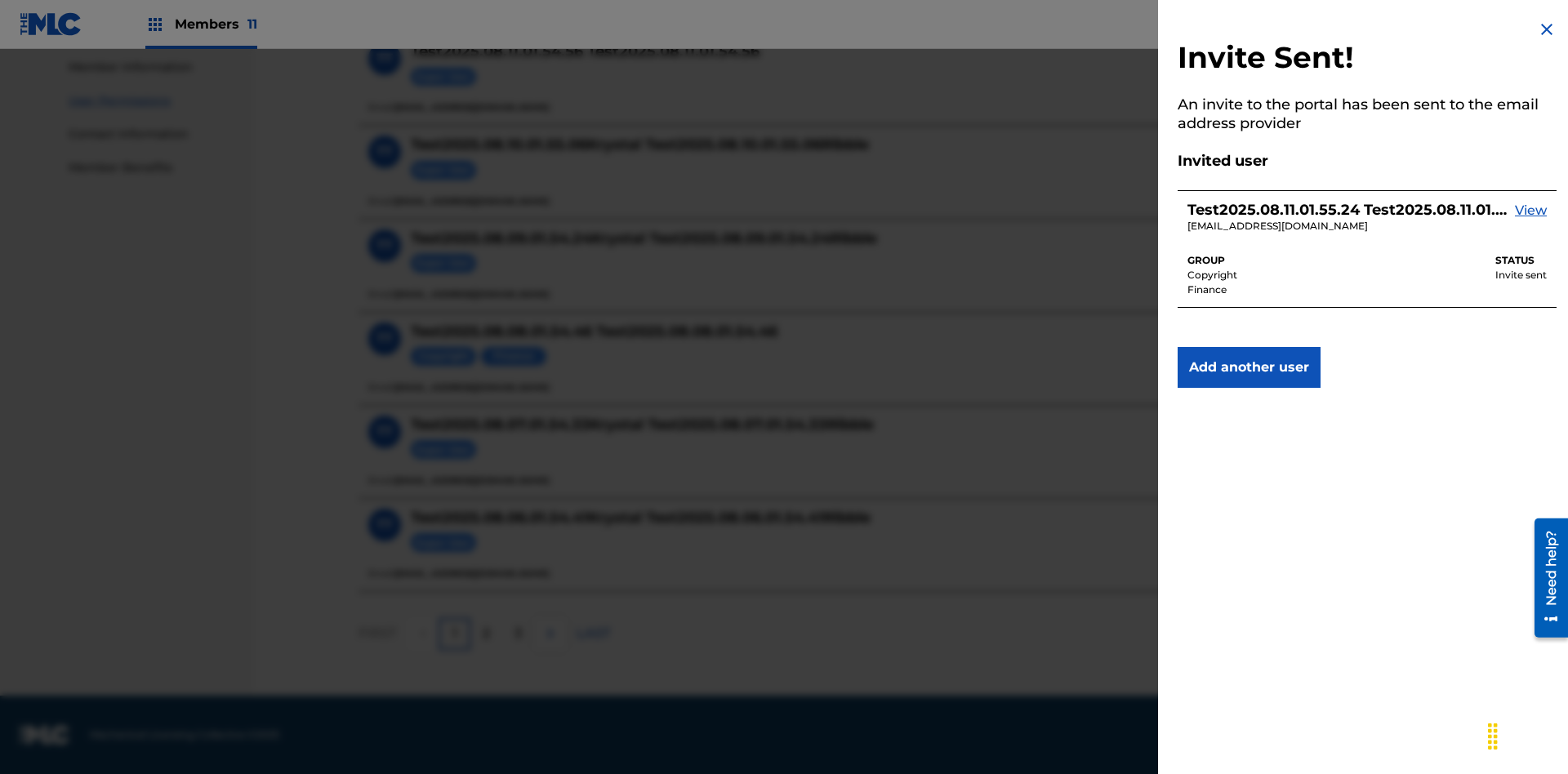
click at [1547, 29] on img at bounding box center [1546, 29] width 20 height 20
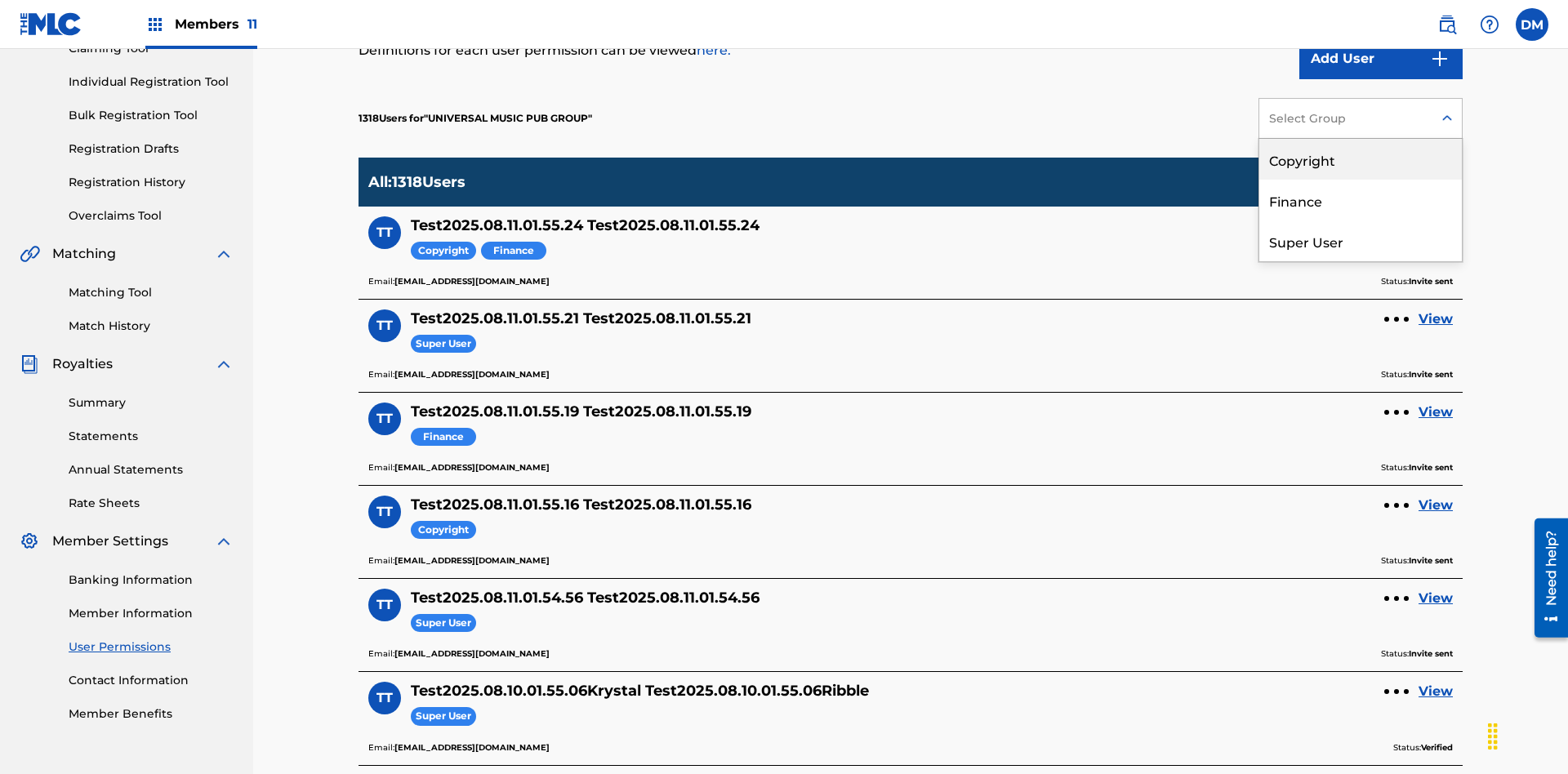
click at [1361, 159] on div "Copyright" at bounding box center [1360, 159] width 202 height 40
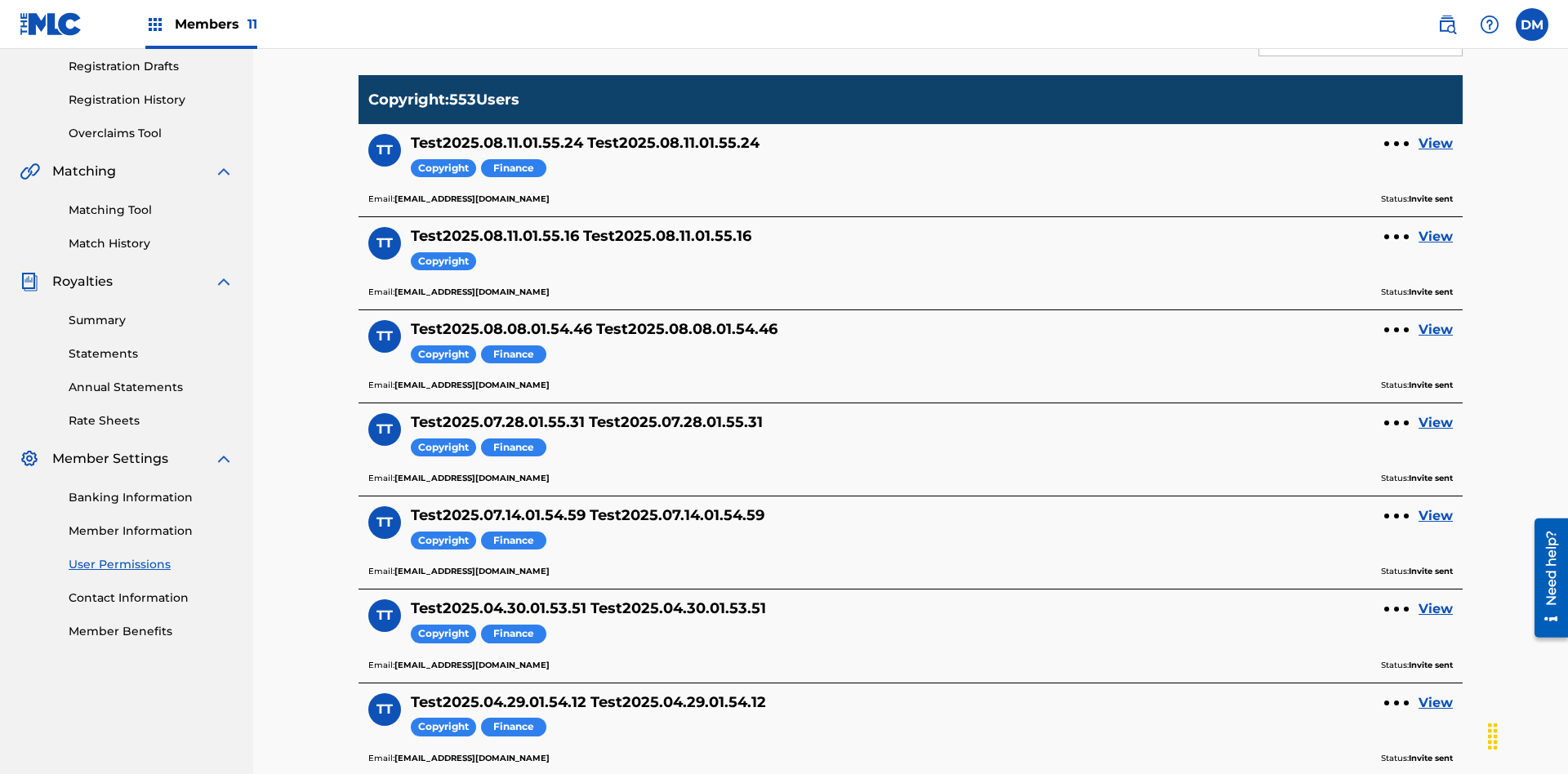
click at [1361, 46] on div "Copyright" at bounding box center [1337, 36] width 134 height 20
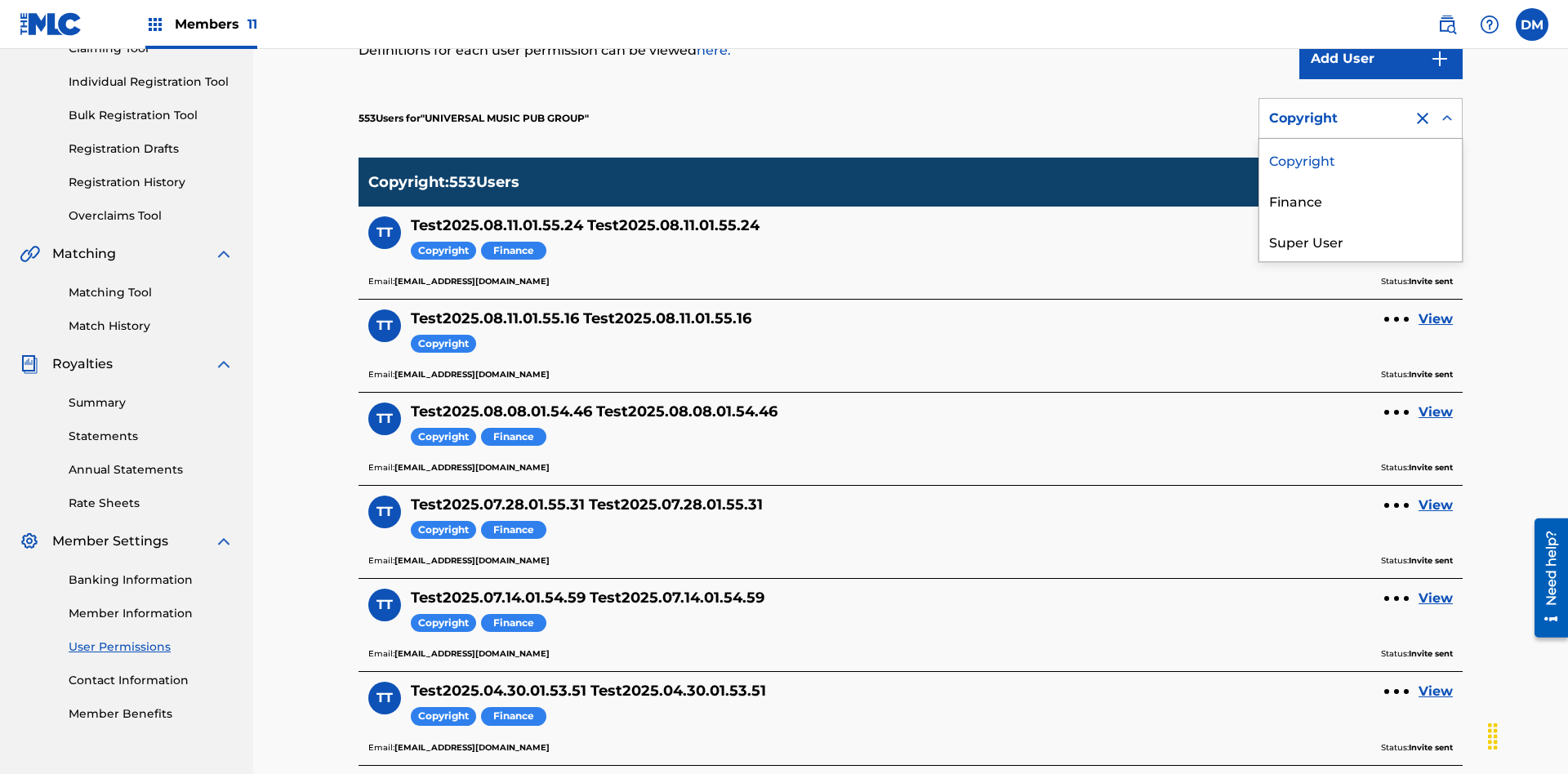
click at [1361, 200] on div "Finance" at bounding box center [1360, 199] width 202 height 40
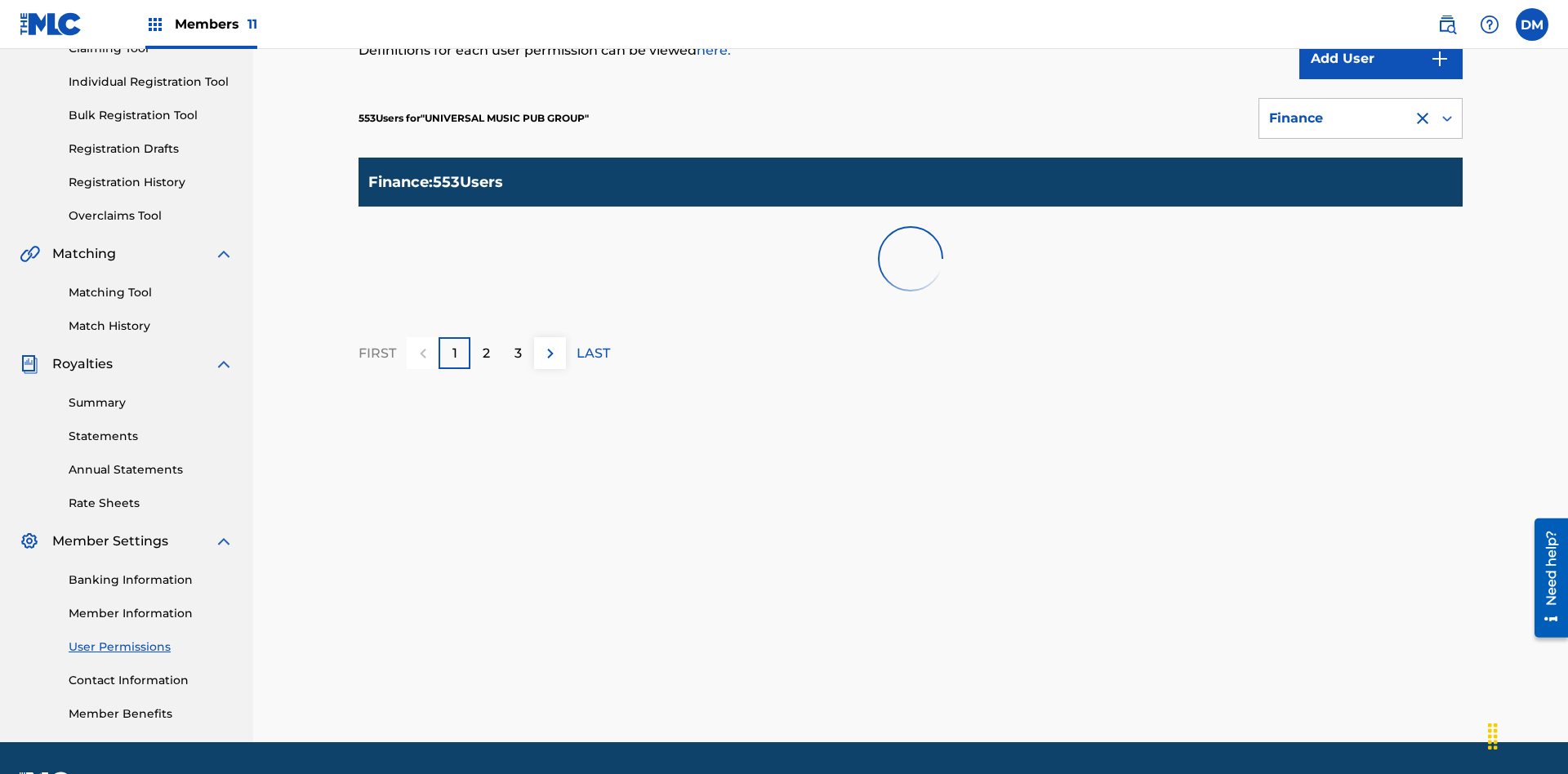
click at [1361, 118] on div "Finance" at bounding box center [1337, 118] width 134 height 20
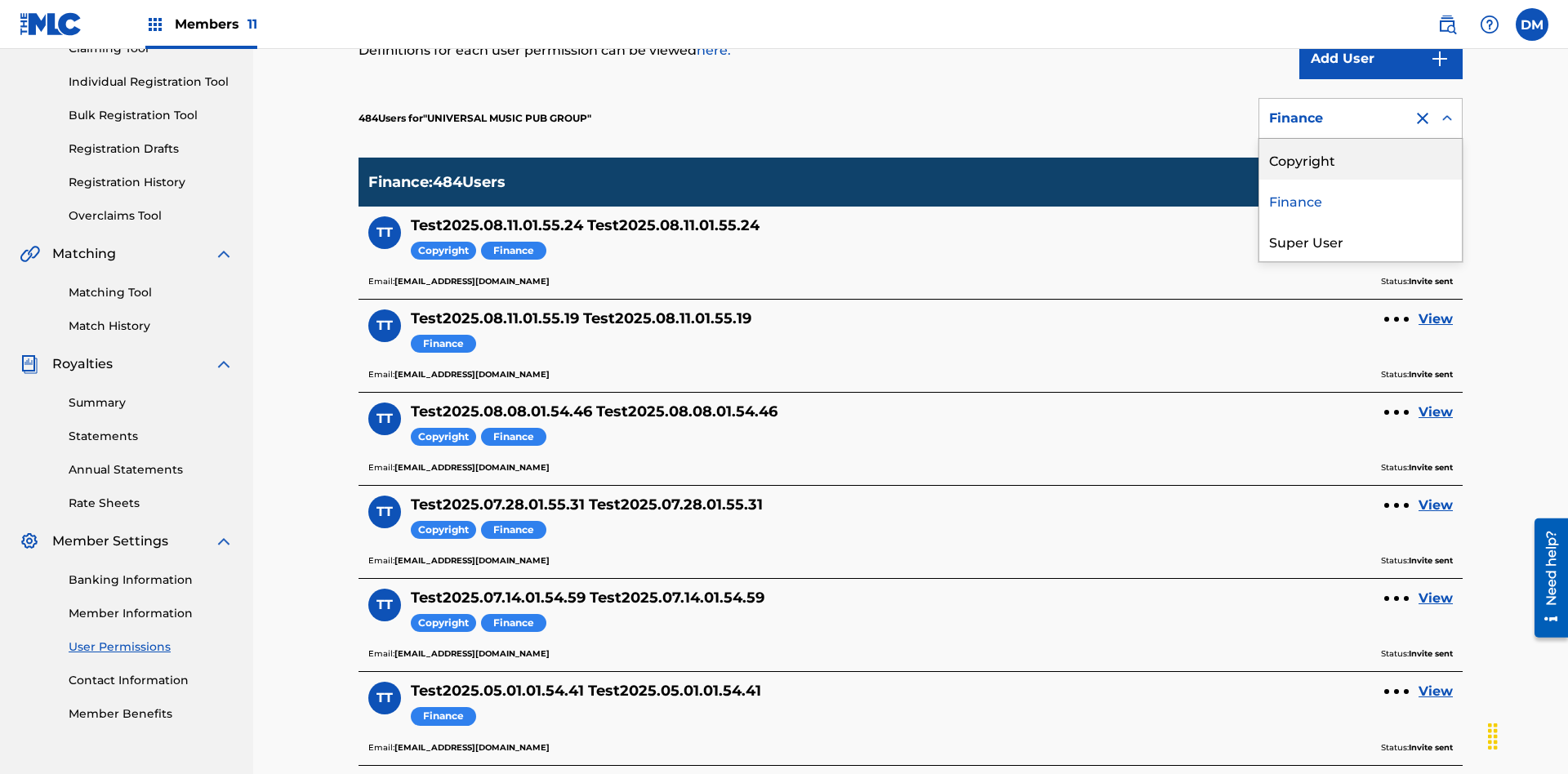
click at [1361, 241] on div "Super User" at bounding box center [1360, 240] width 202 height 40
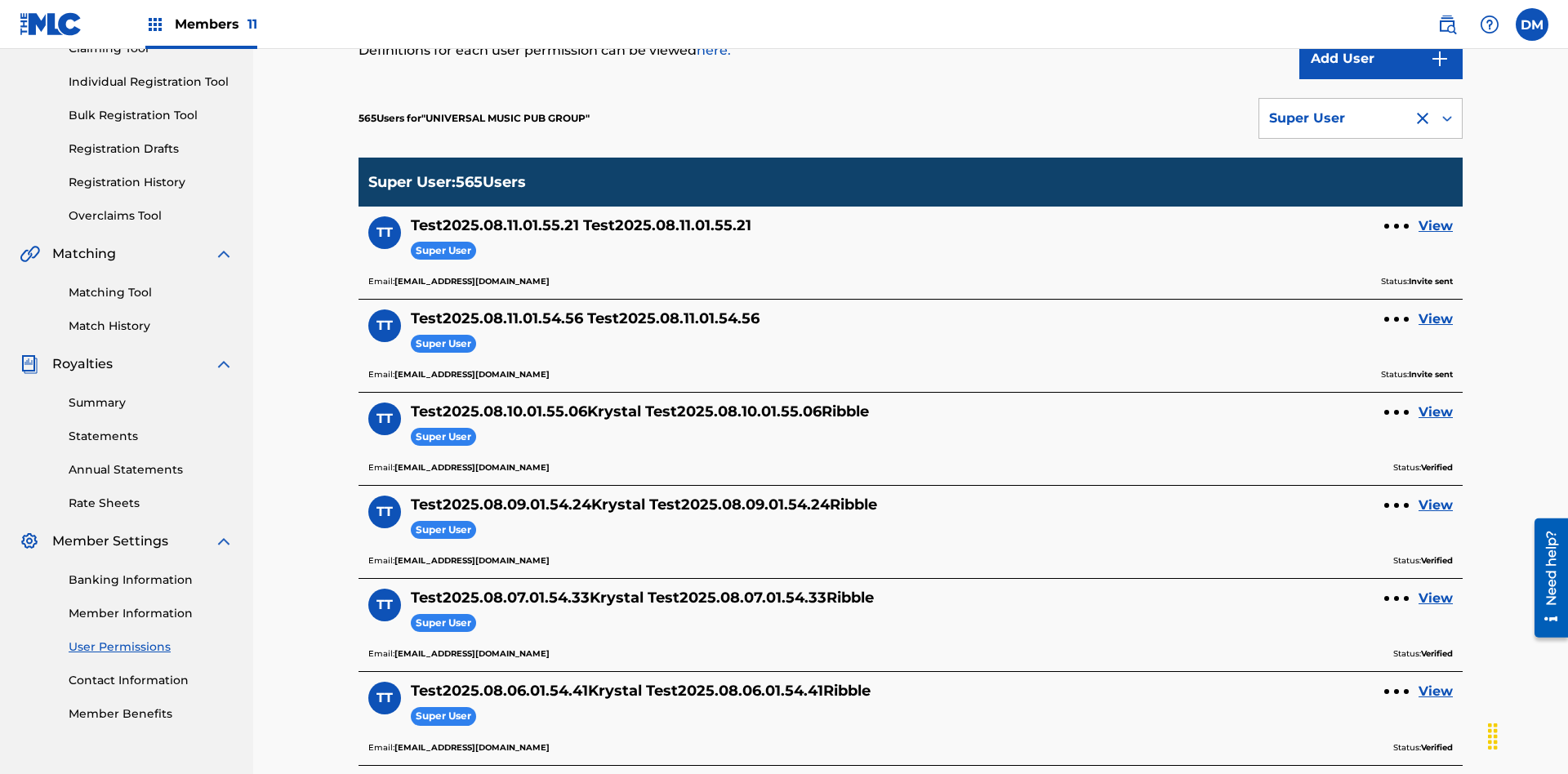
click at [1361, 118] on div "Super User" at bounding box center [1337, 118] width 134 height 20
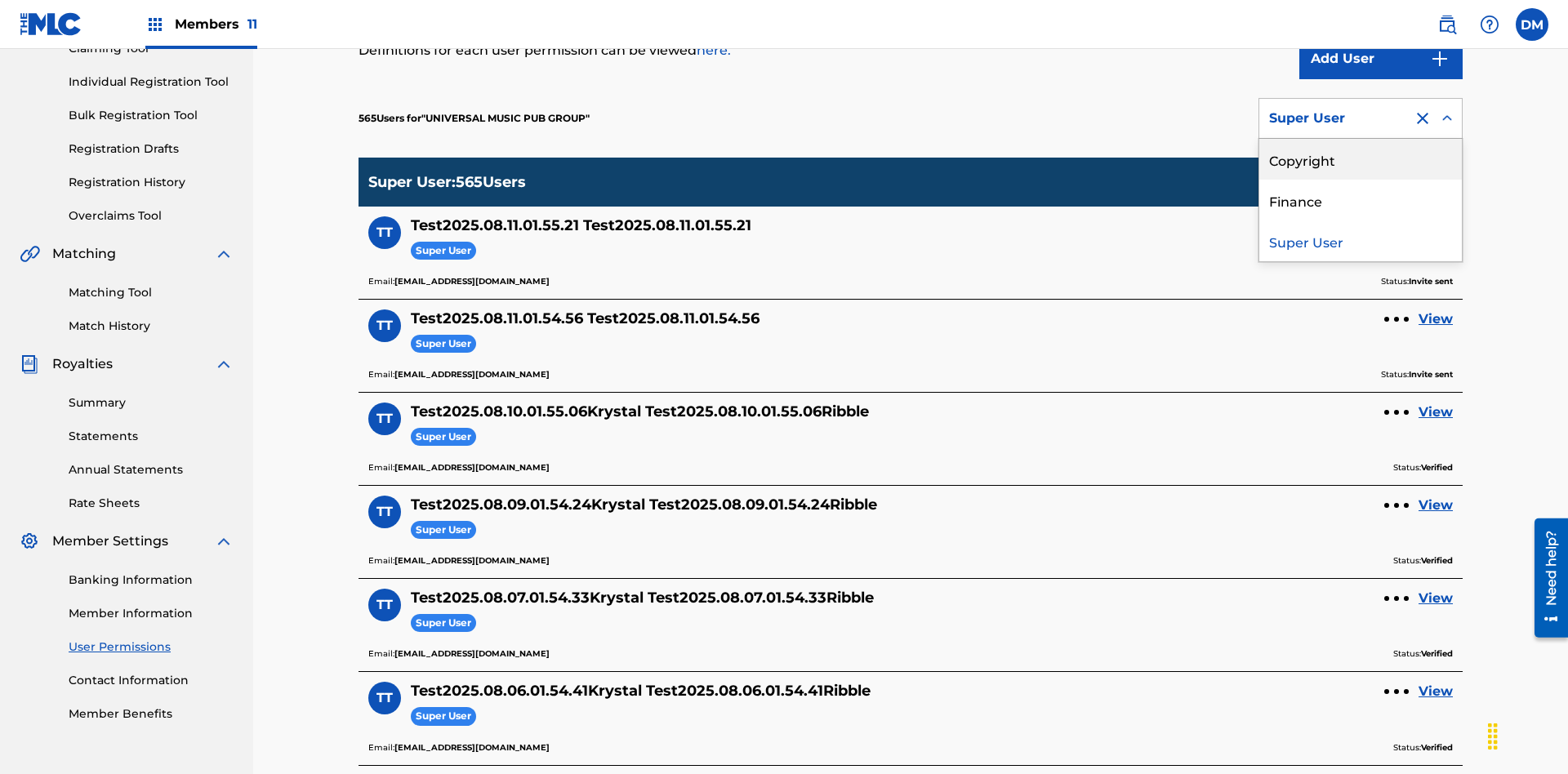
click at [1361, 159] on div "Copyright" at bounding box center [1360, 159] width 202 height 40
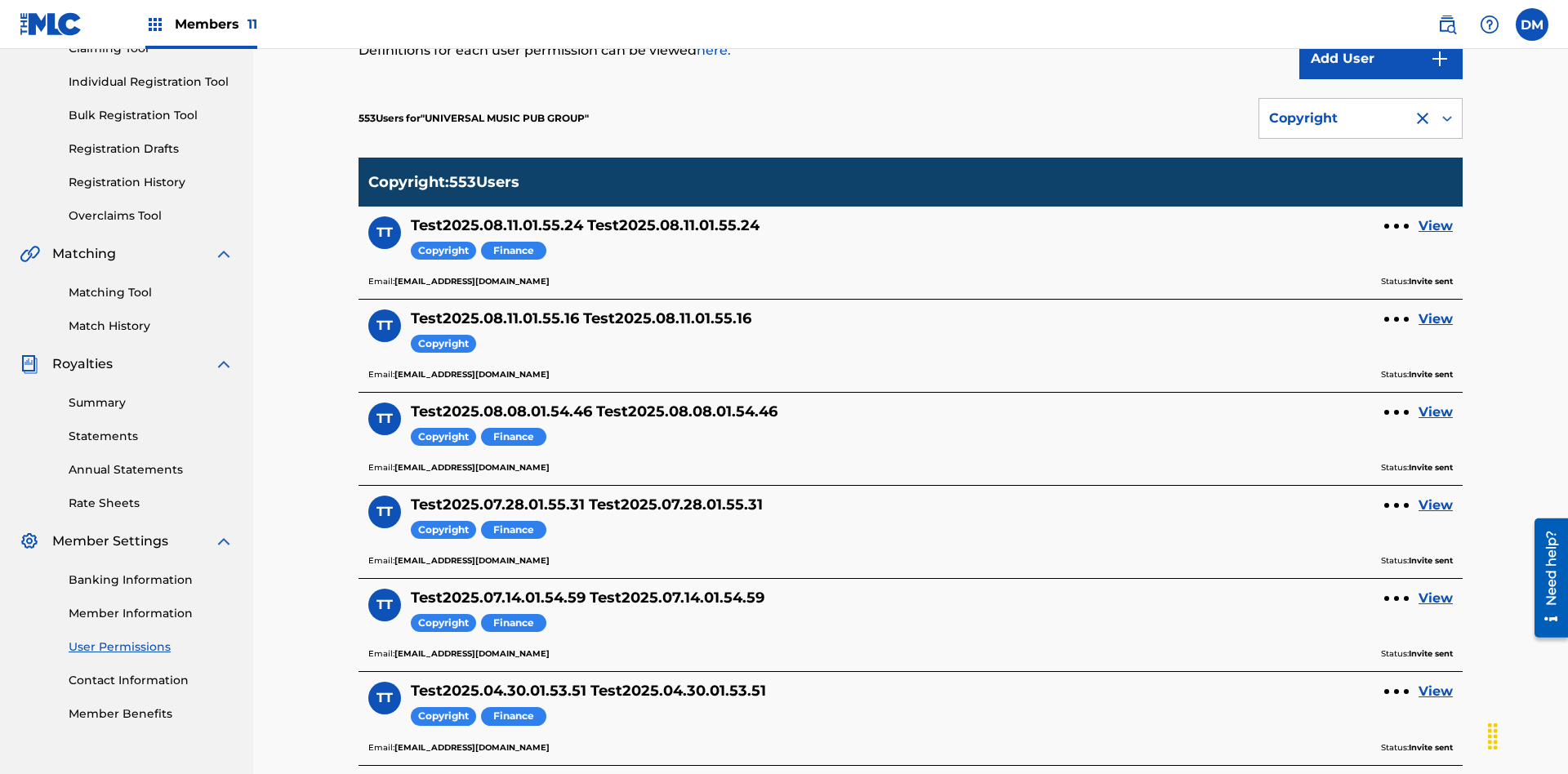
click at [1361, 118] on div "Copyright" at bounding box center [1337, 118] width 134 height 20
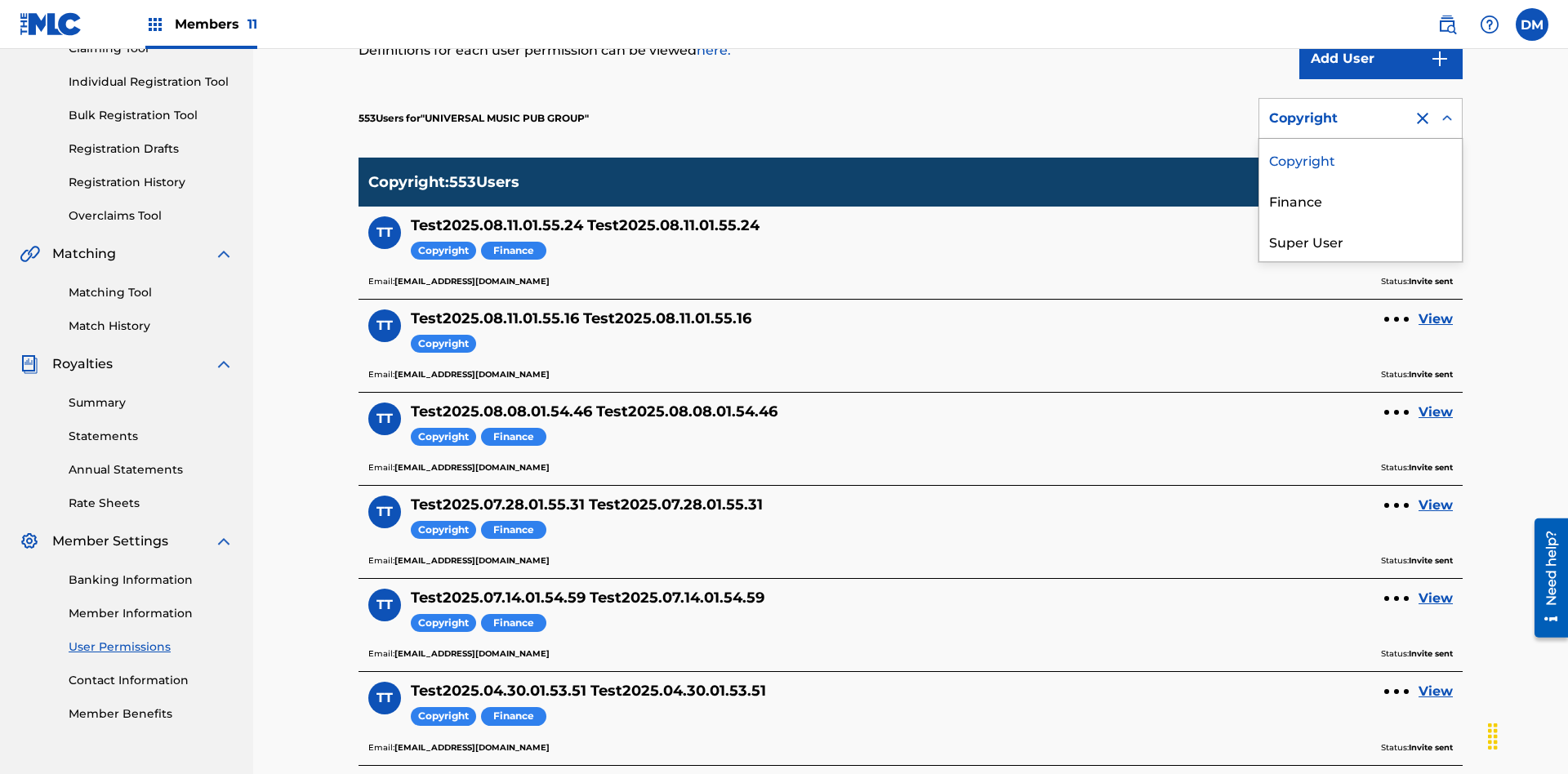
click at [1361, 200] on div "Finance" at bounding box center [1360, 199] width 202 height 40
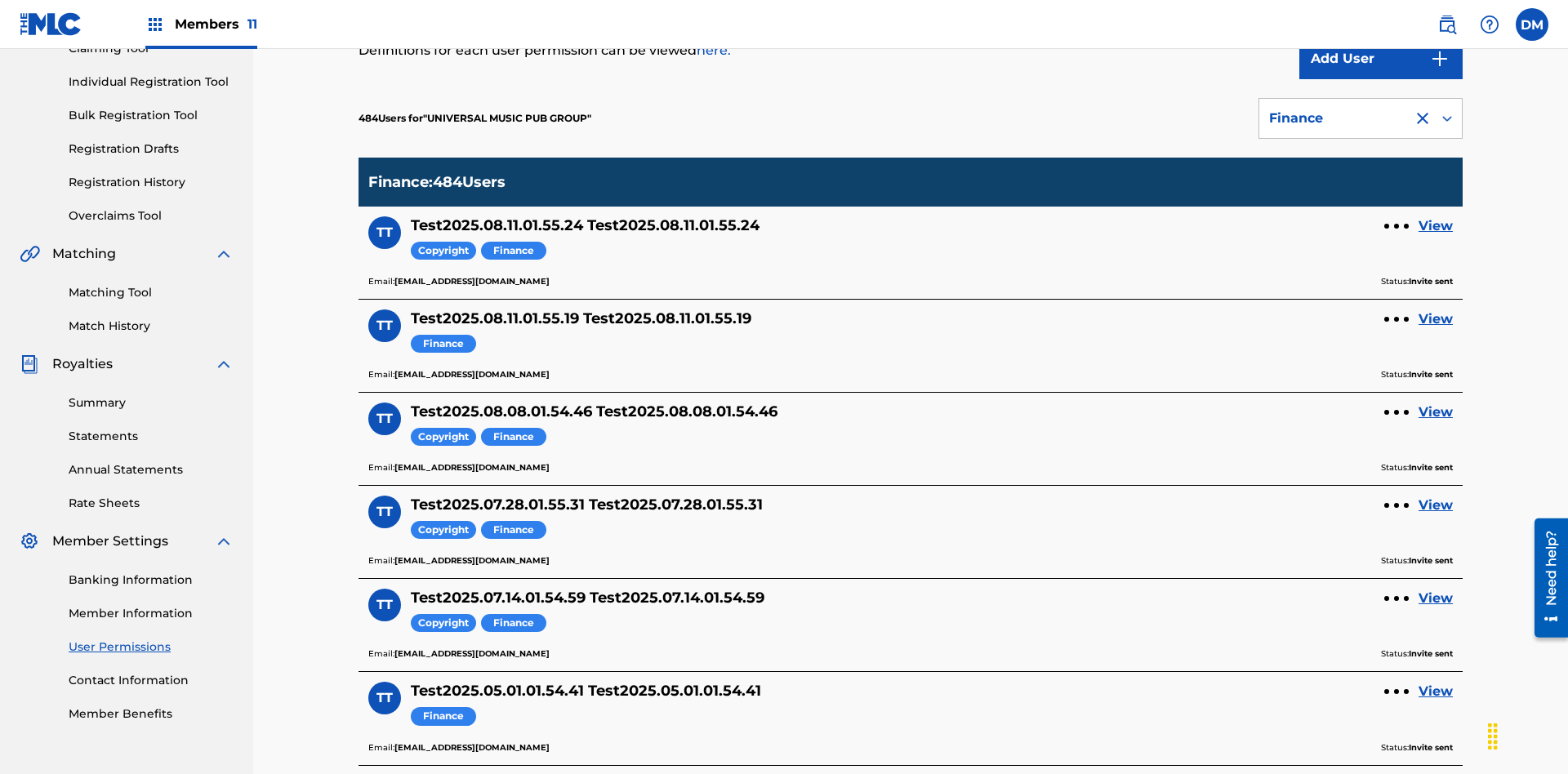
click at [1423, 109] on div at bounding box center [1422, 118] width 20 height 20
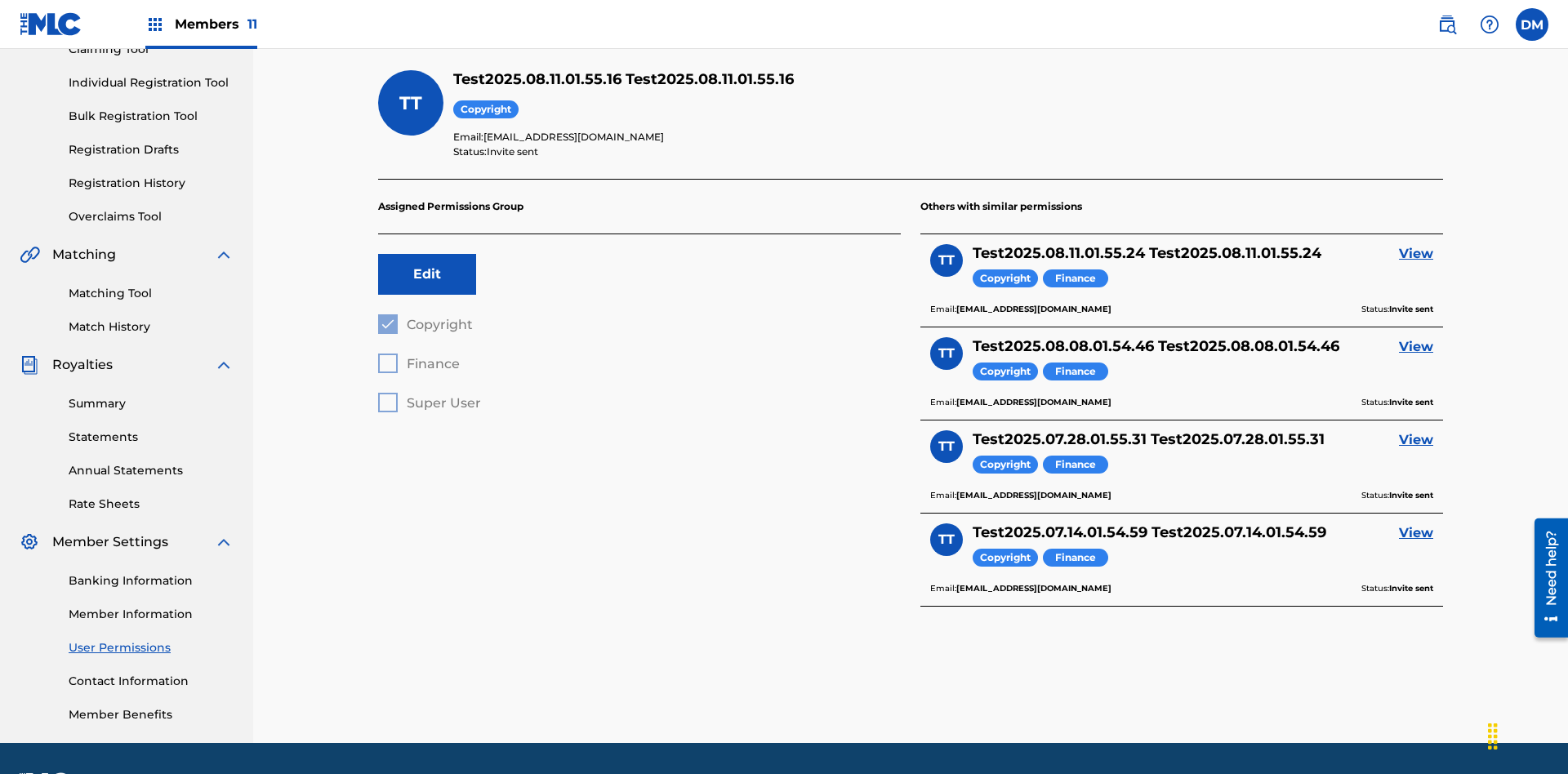
scroll to position [239, 0]
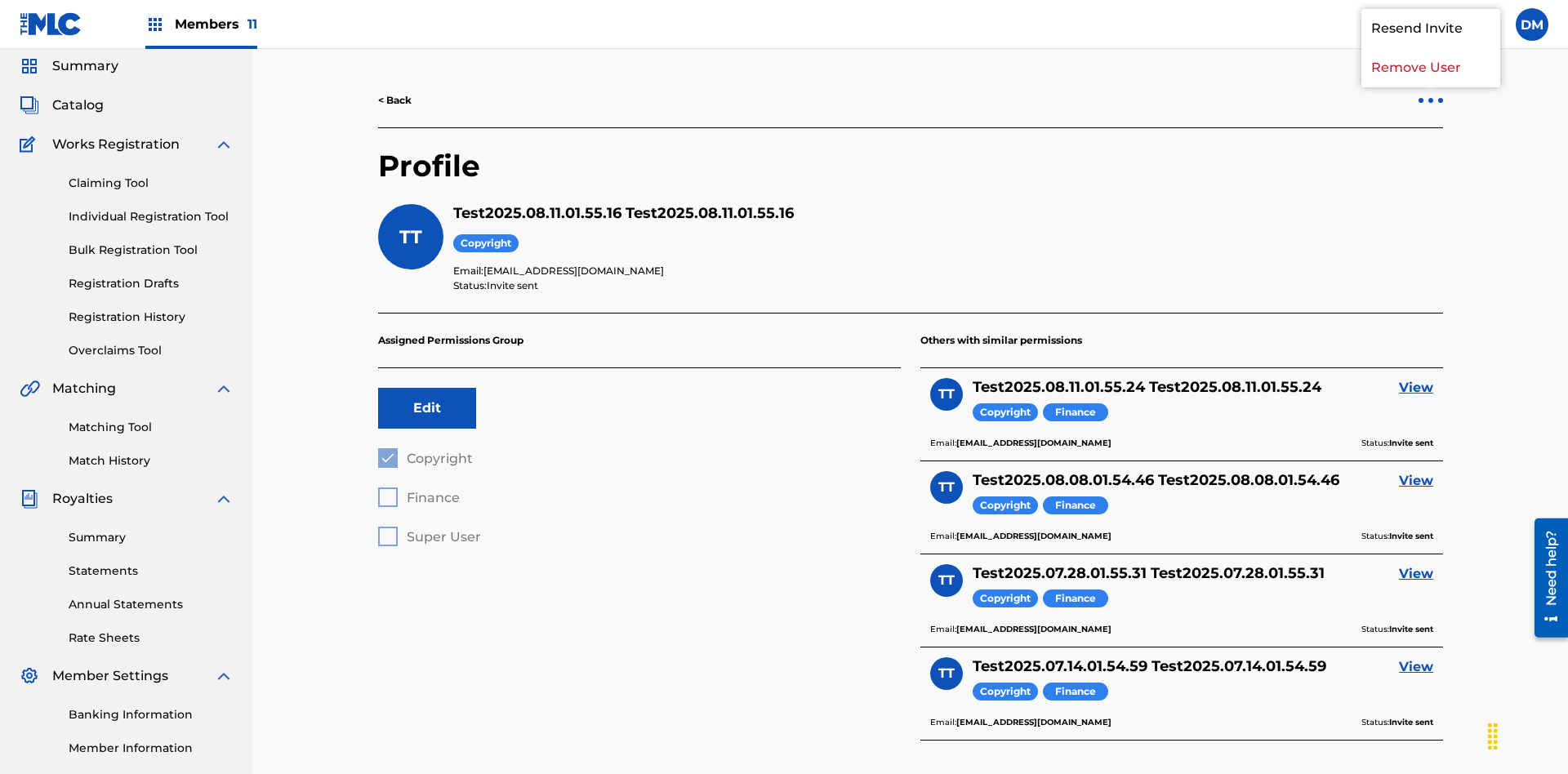
click at [1432, 87] on p "Remove User" at bounding box center [1432, 68] width 139 height 39
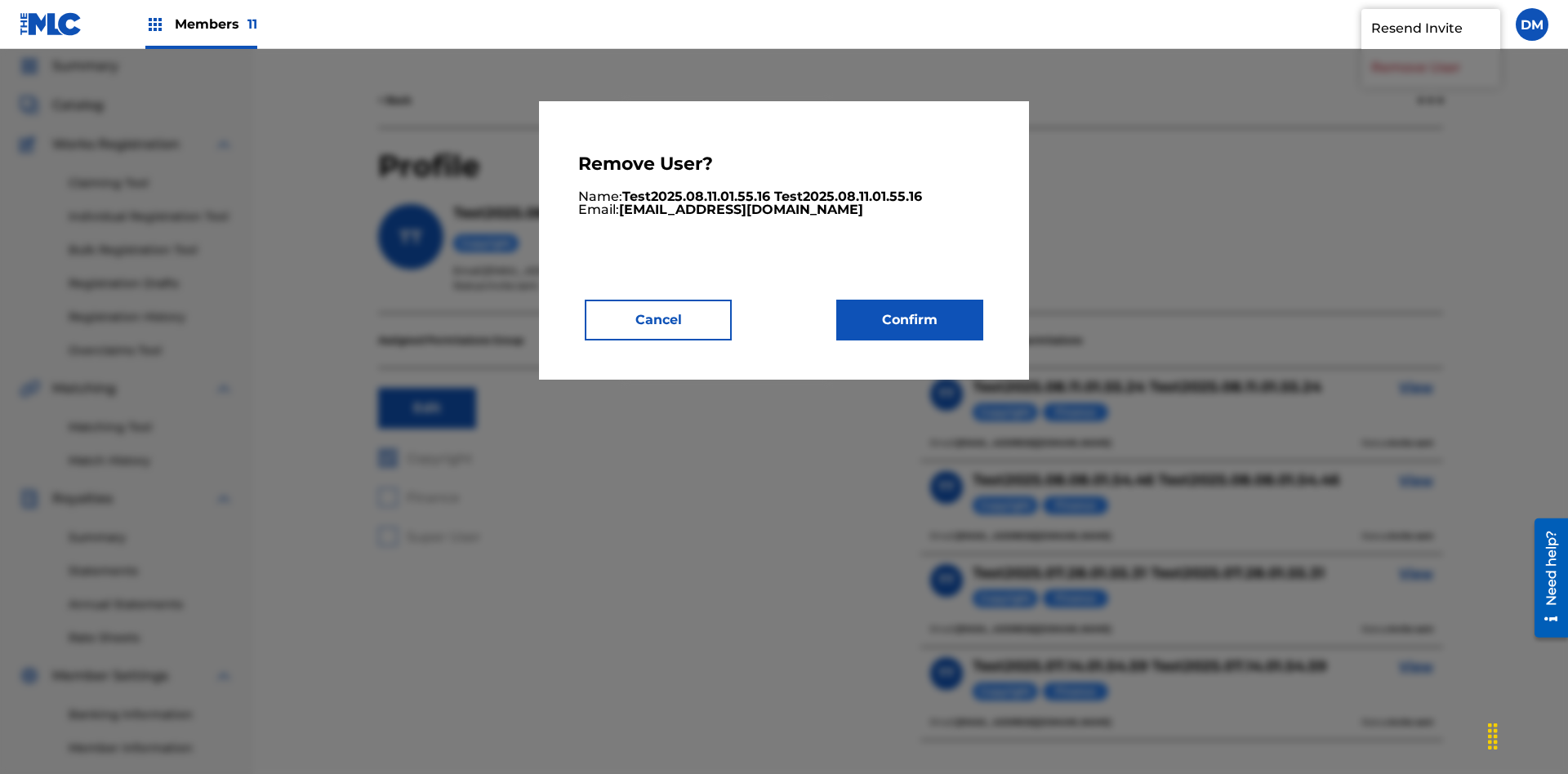
scroll to position [8, 0]
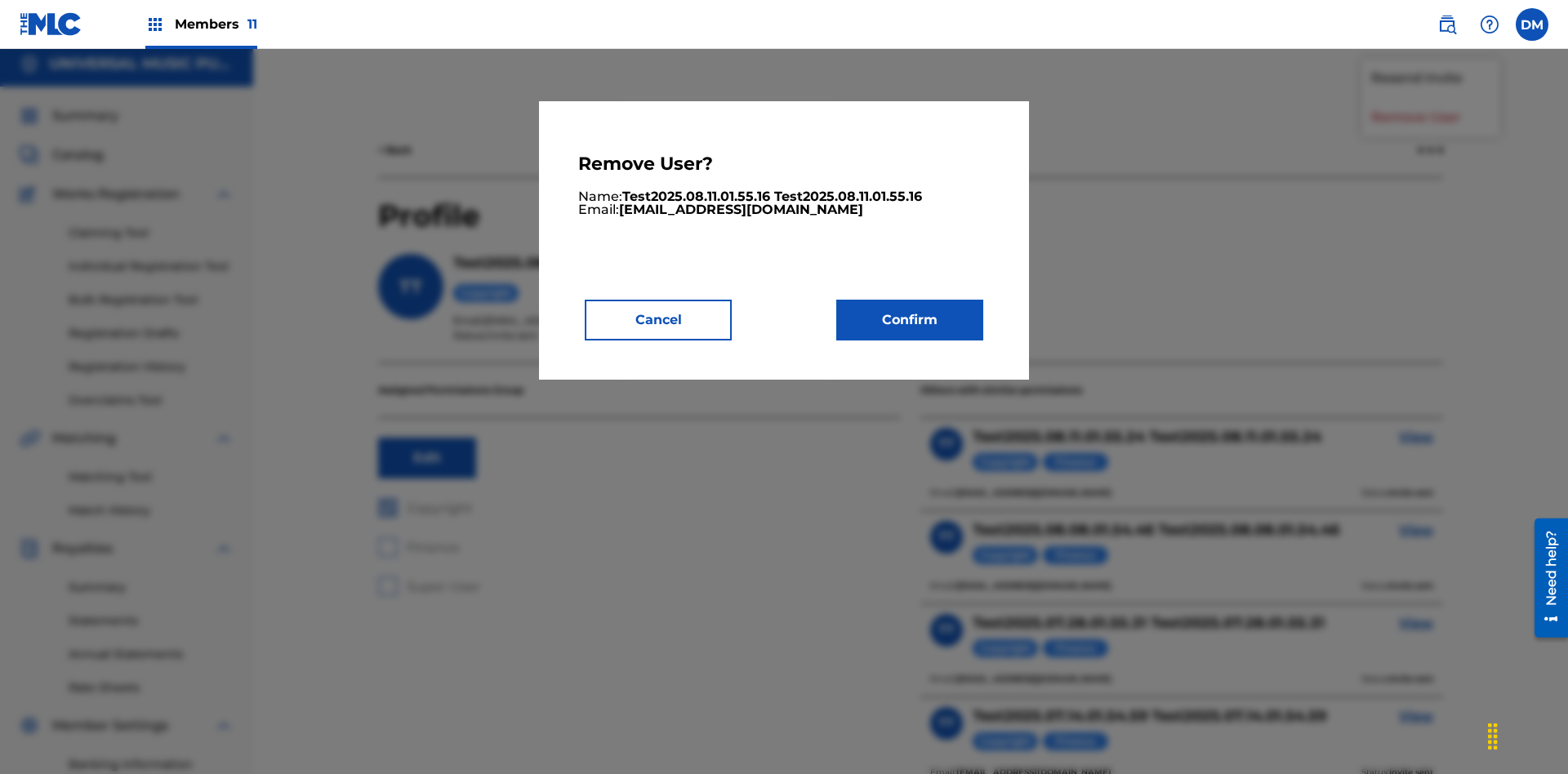
click at [910, 320] on button "Confirm" at bounding box center [910, 320] width 147 height 40
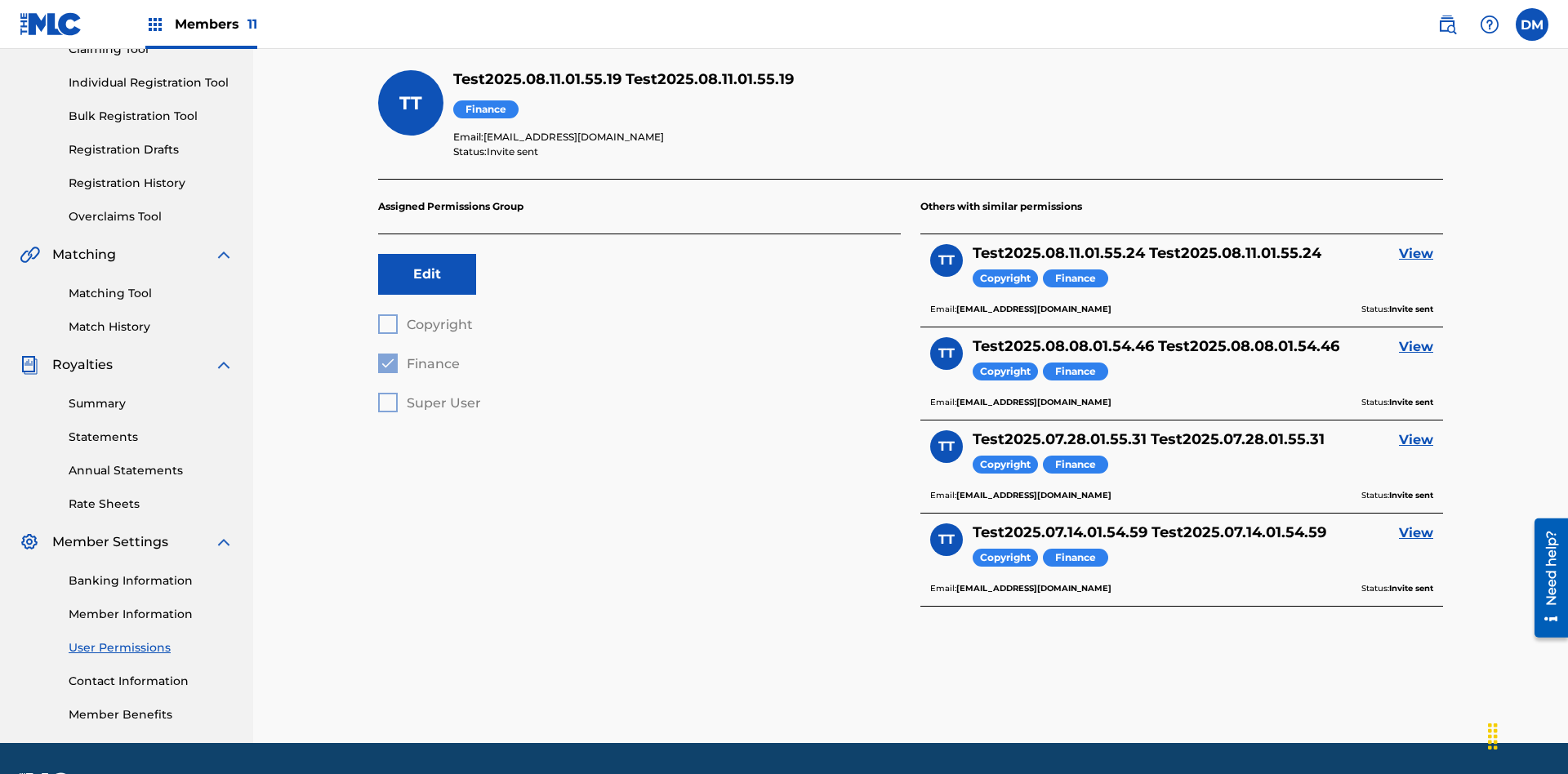
scroll to position [239, 0]
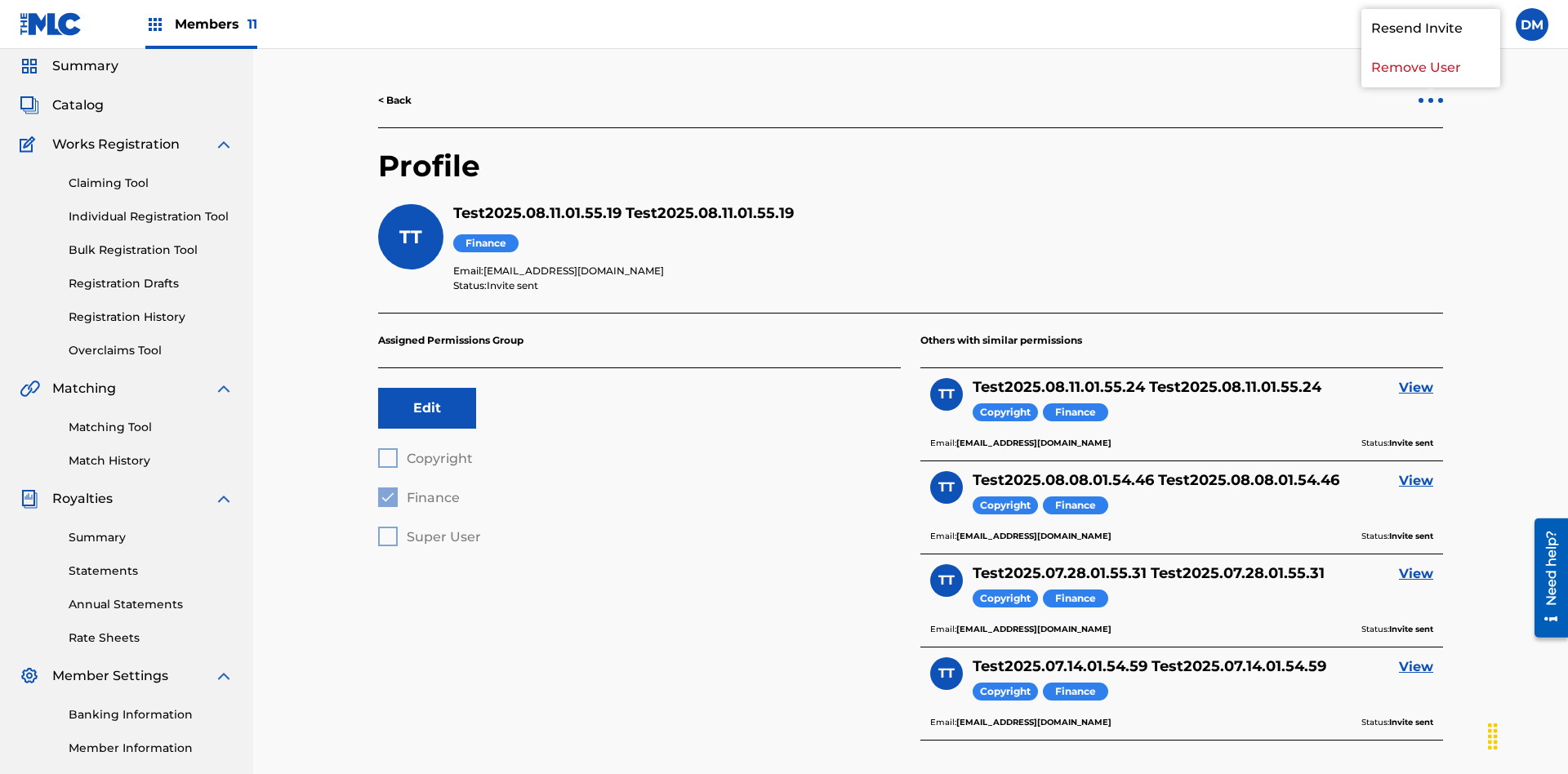
click at [1432, 87] on p "Remove User" at bounding box center [1432, 68] width 139 height 39
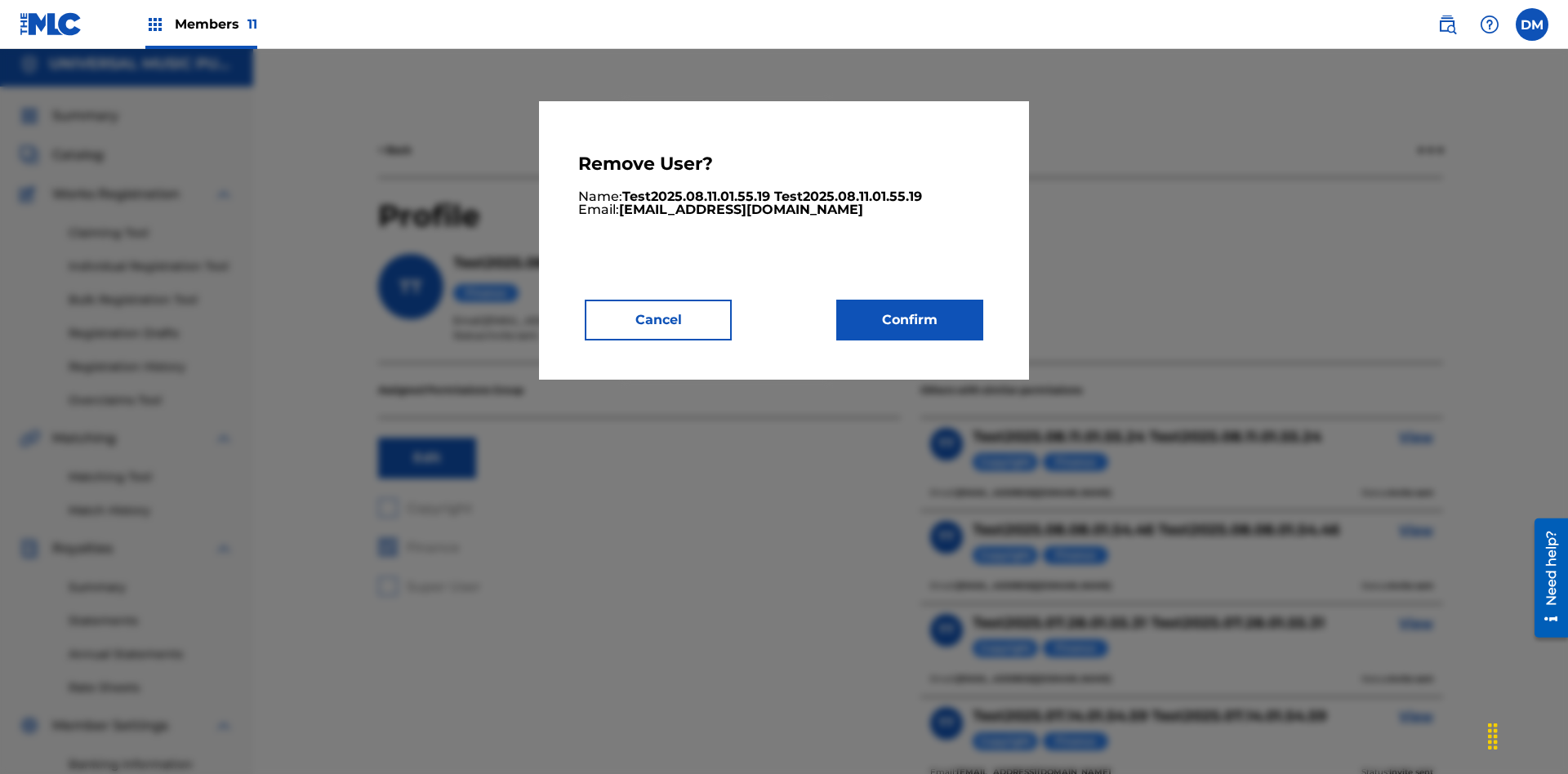
click at [910, 320] on button "Confirm" at bounding box center [910, 320] width 147 height 40
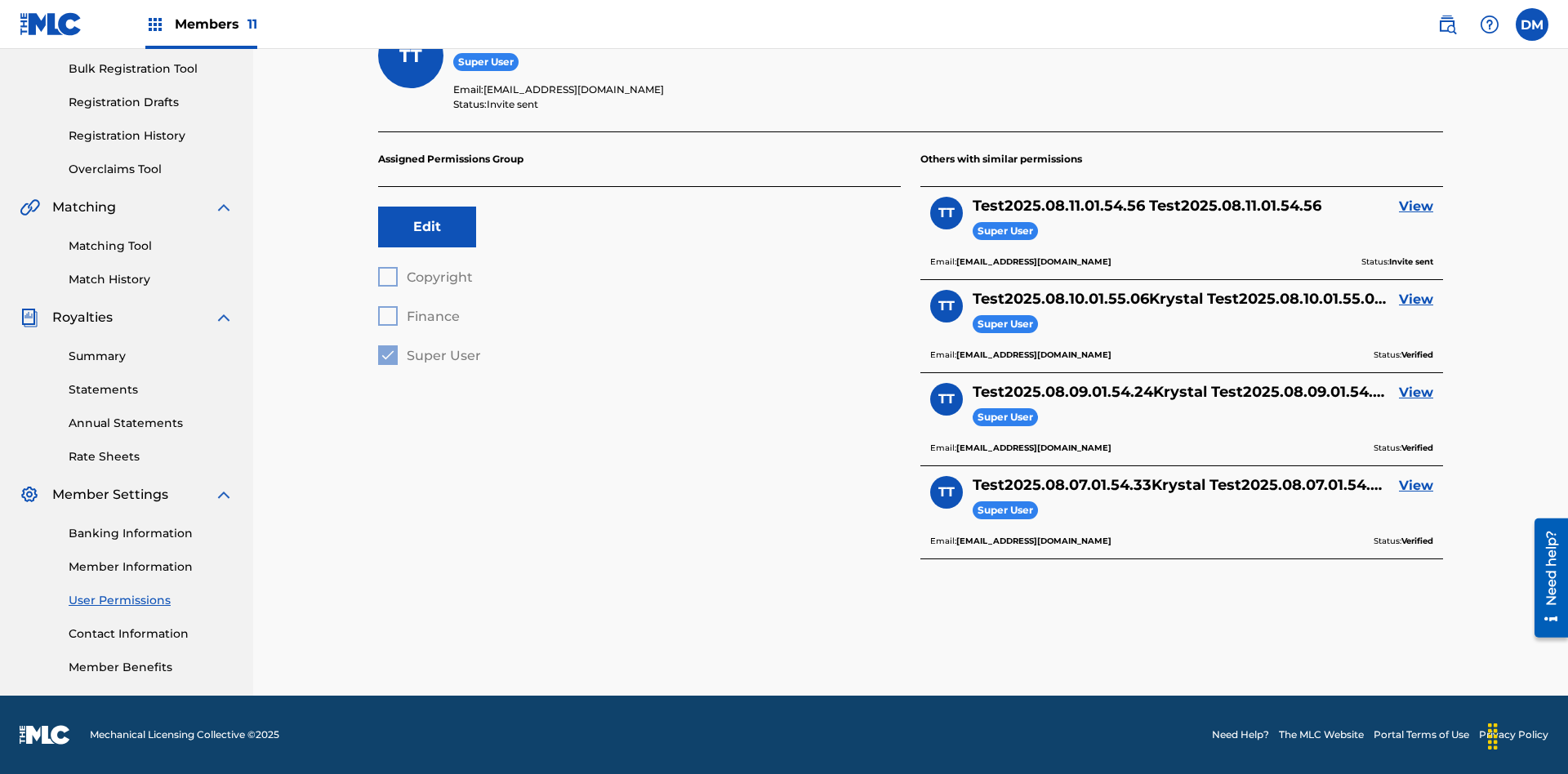
scroll to position [57, 0]
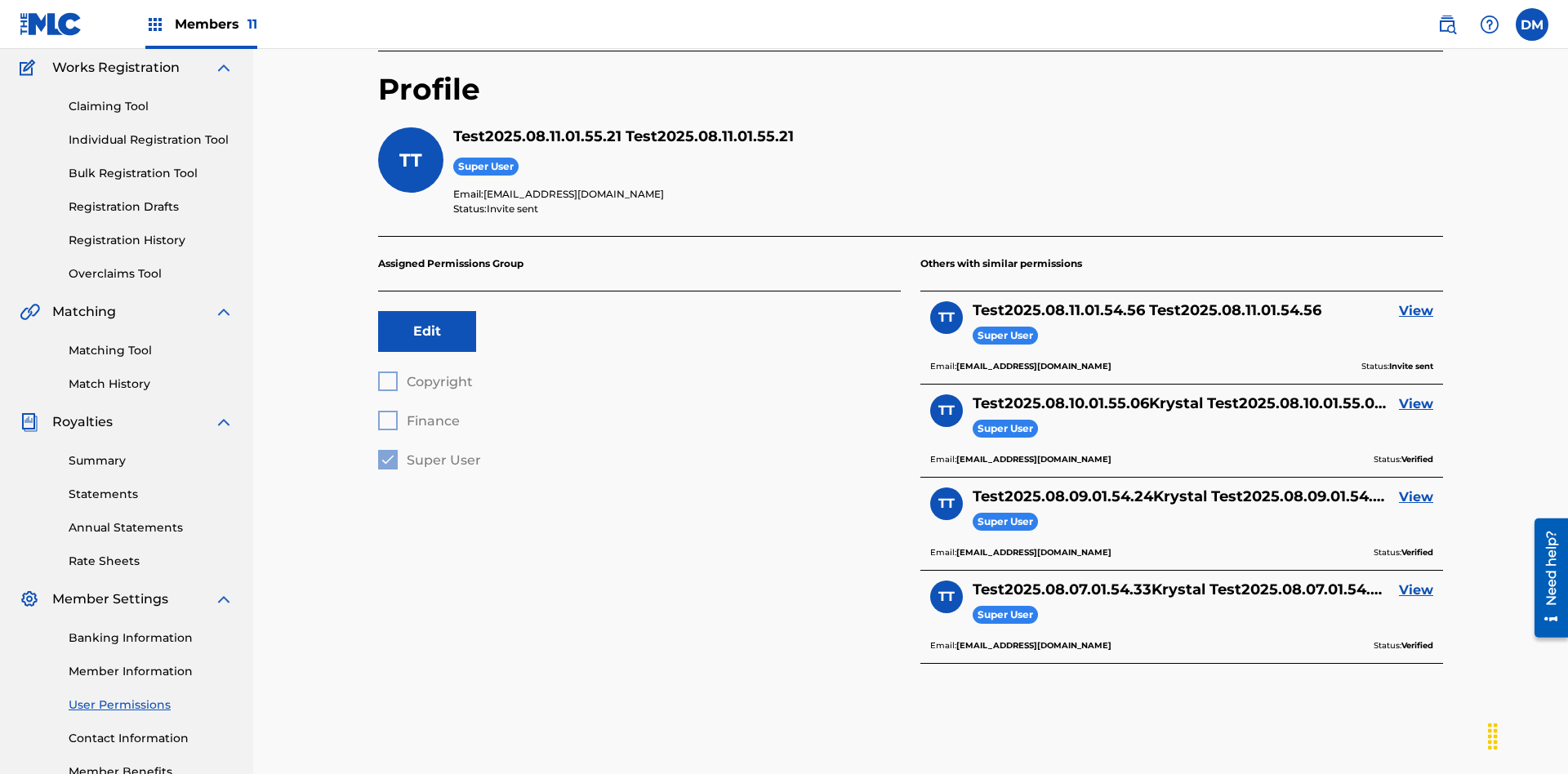
click at [1432, 26] on div at bounding box center [1431, 24] width 5 height 5
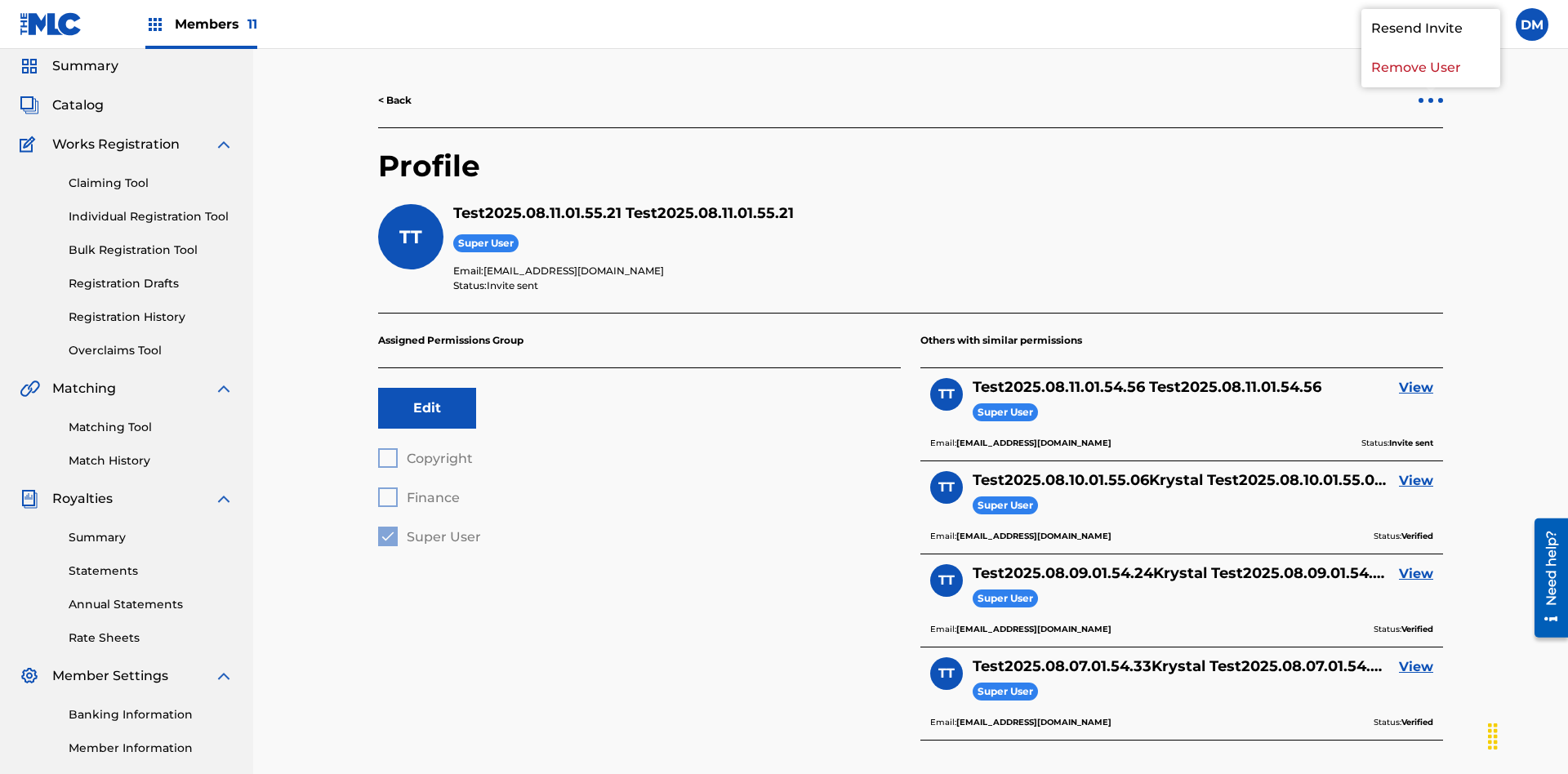
click at [1432, 87] on p "Remove User" at bounding box center [1432, 68] width 139 height 39
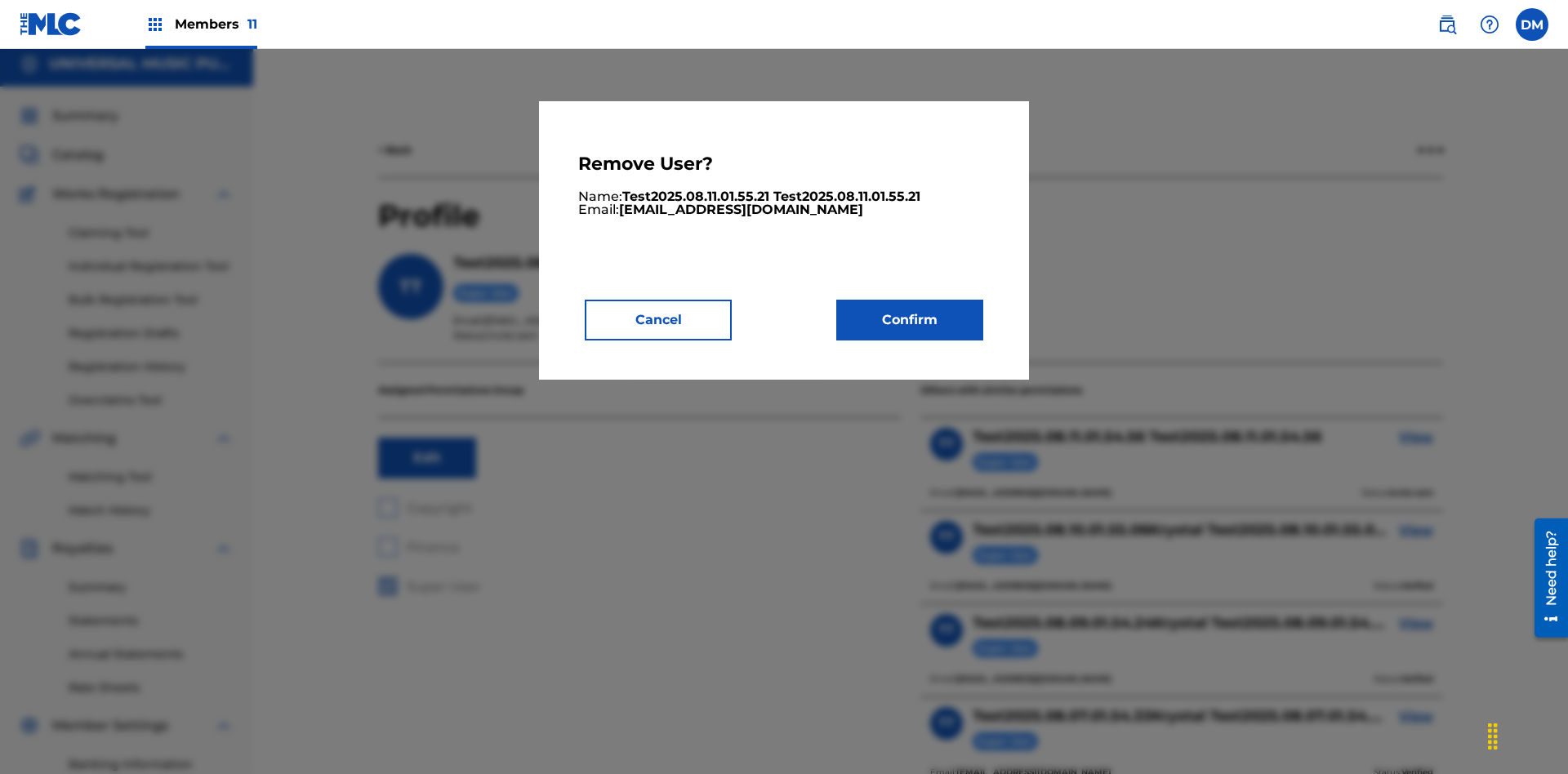
click at [910, 320] on button "Confirm" at bounding box center [910, 320] width 147 height 40
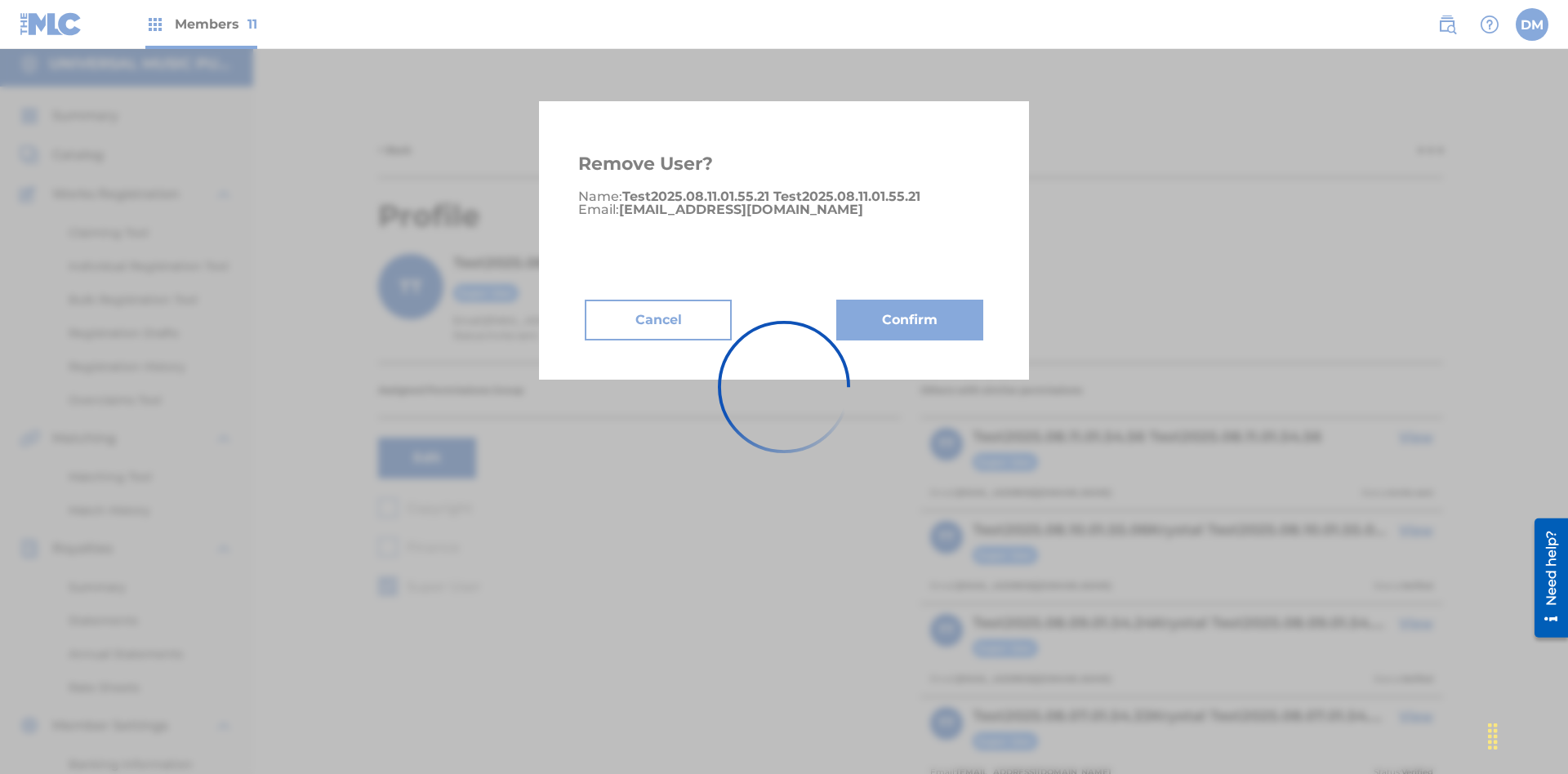
scroll to position [208, 0]
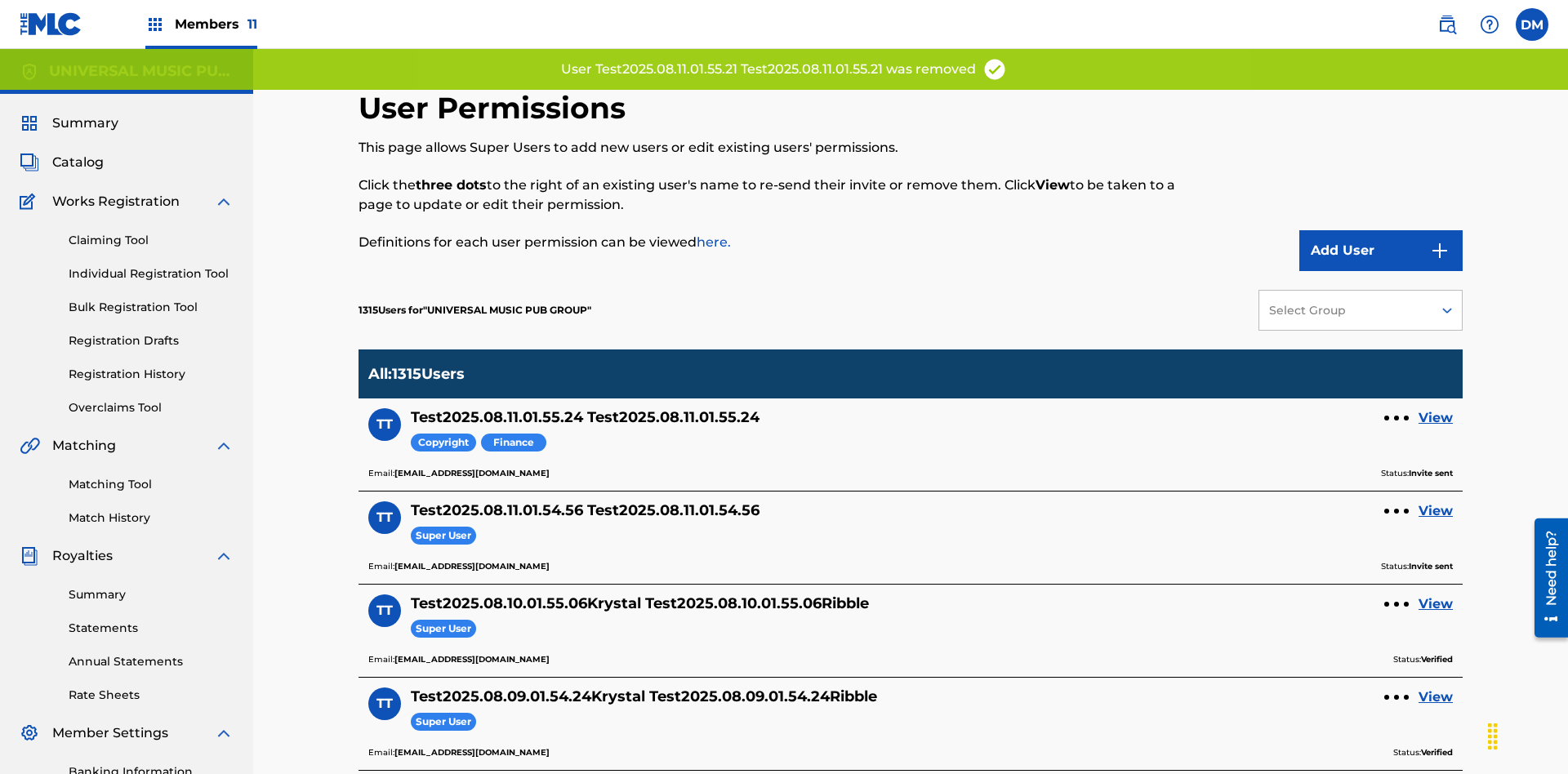
click at [1436, 408] on link "View" at bounding box center [1435, 418] width 34 height 20
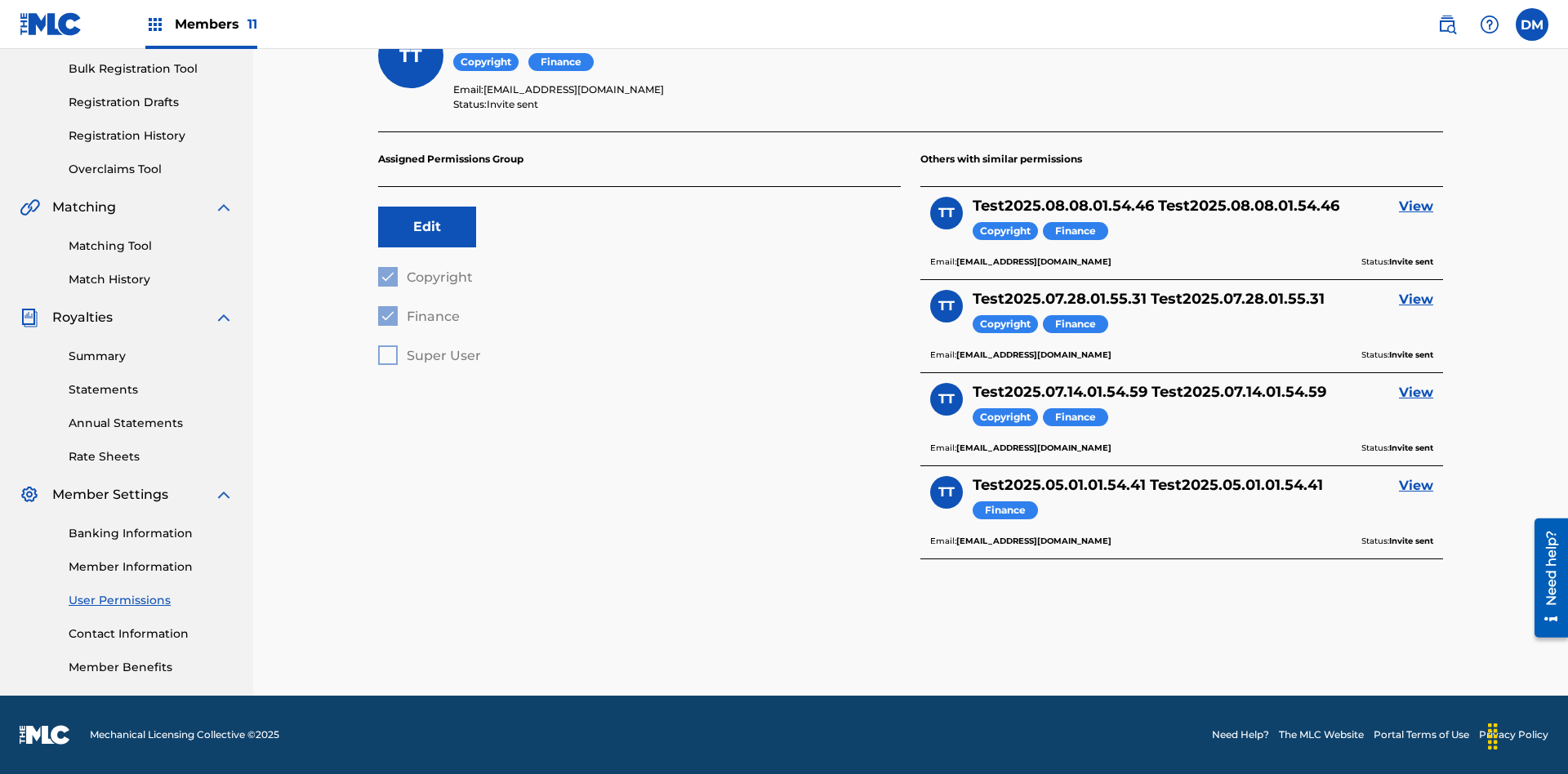
scroll to position [53, 0]
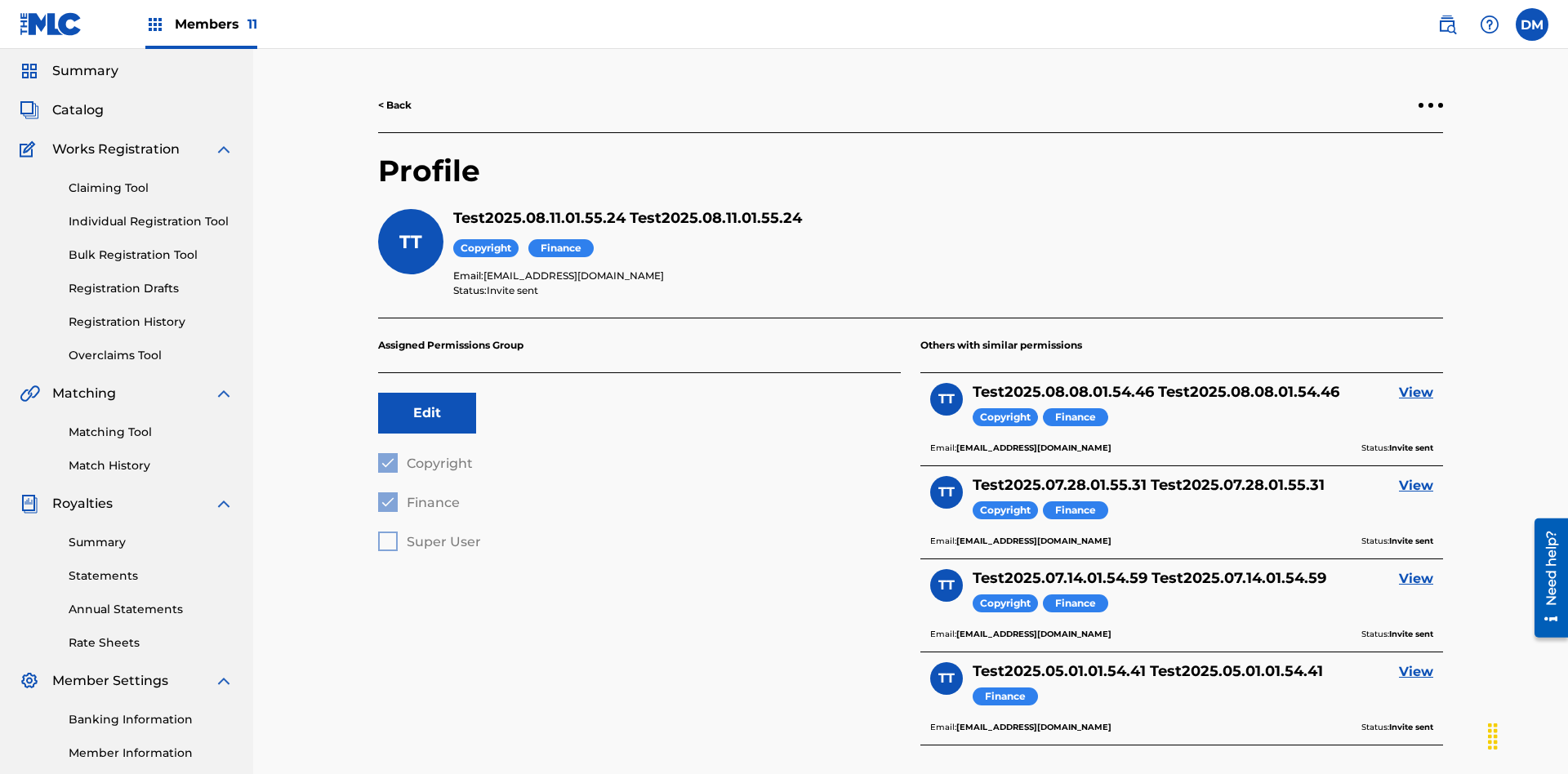
click at [395, 105] on link "< Back" at bounding box center [395, 105] width 34 height 15
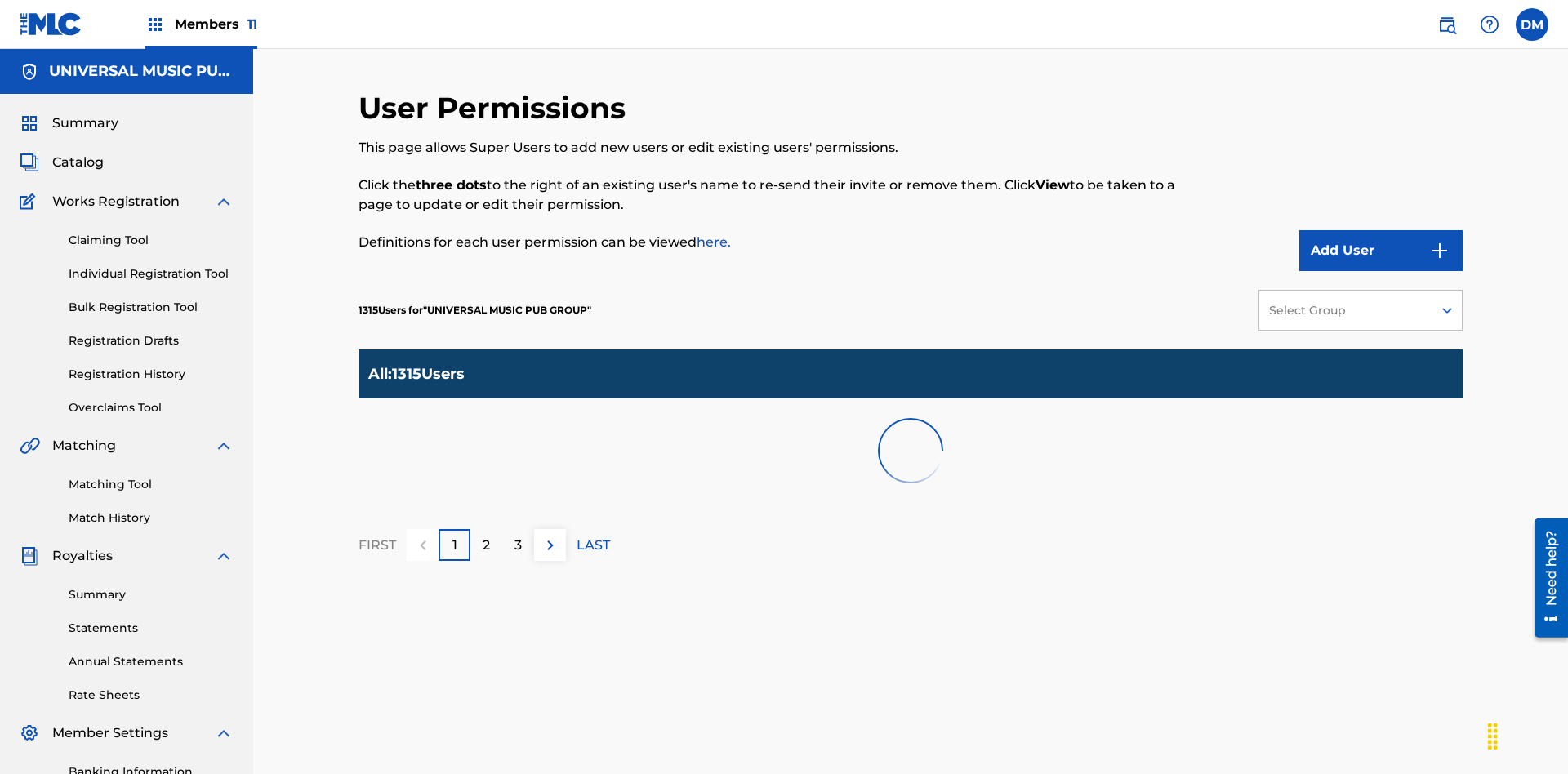
scroll to position [318, 0]
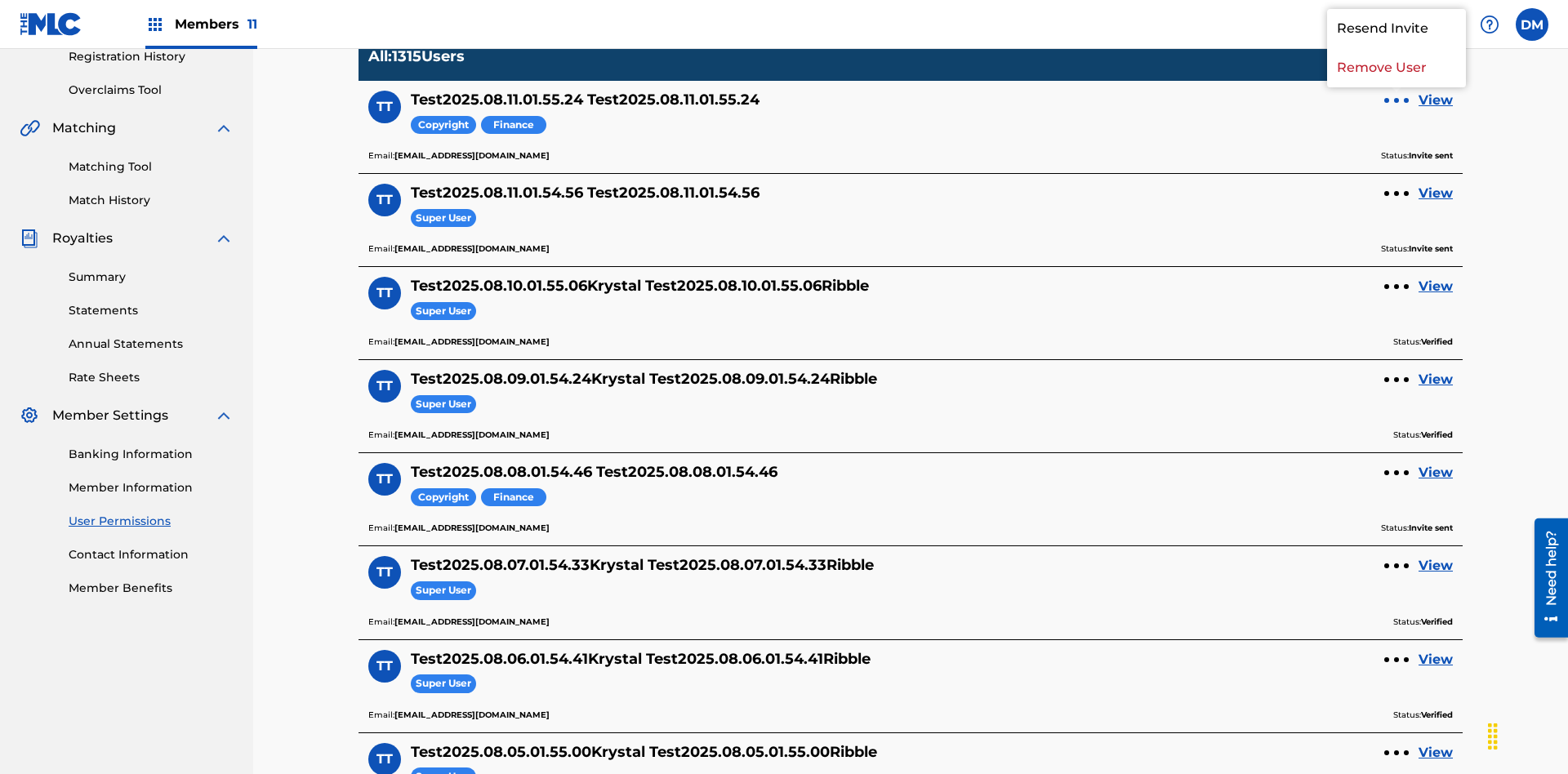
click at [1397, 87] on p "Remove User" at bounding box center [1397, 68] width 139 height 39
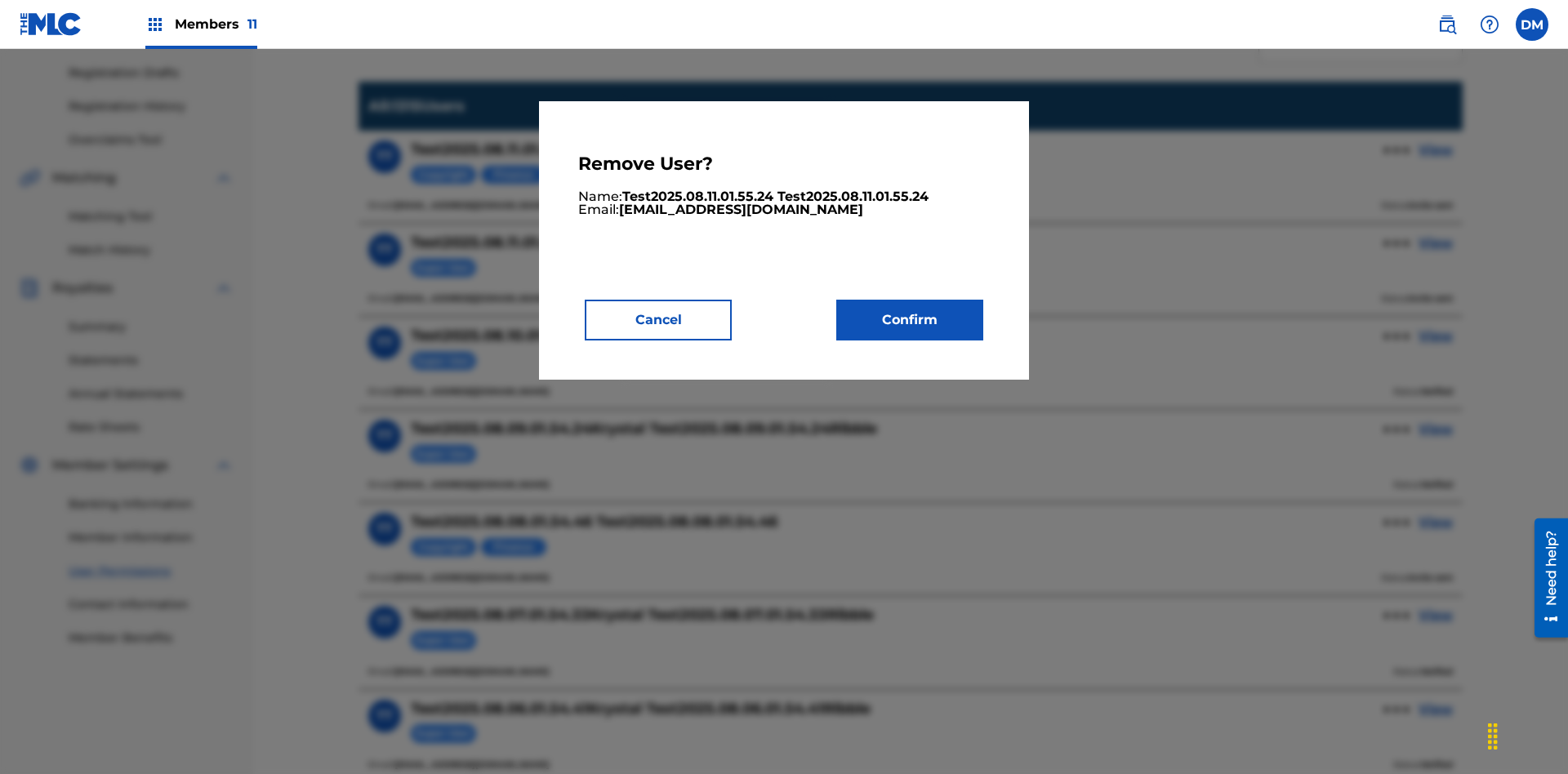
click at [910, 320] on button "Confirm" at bounding box center [910, 320] width 147 height 40
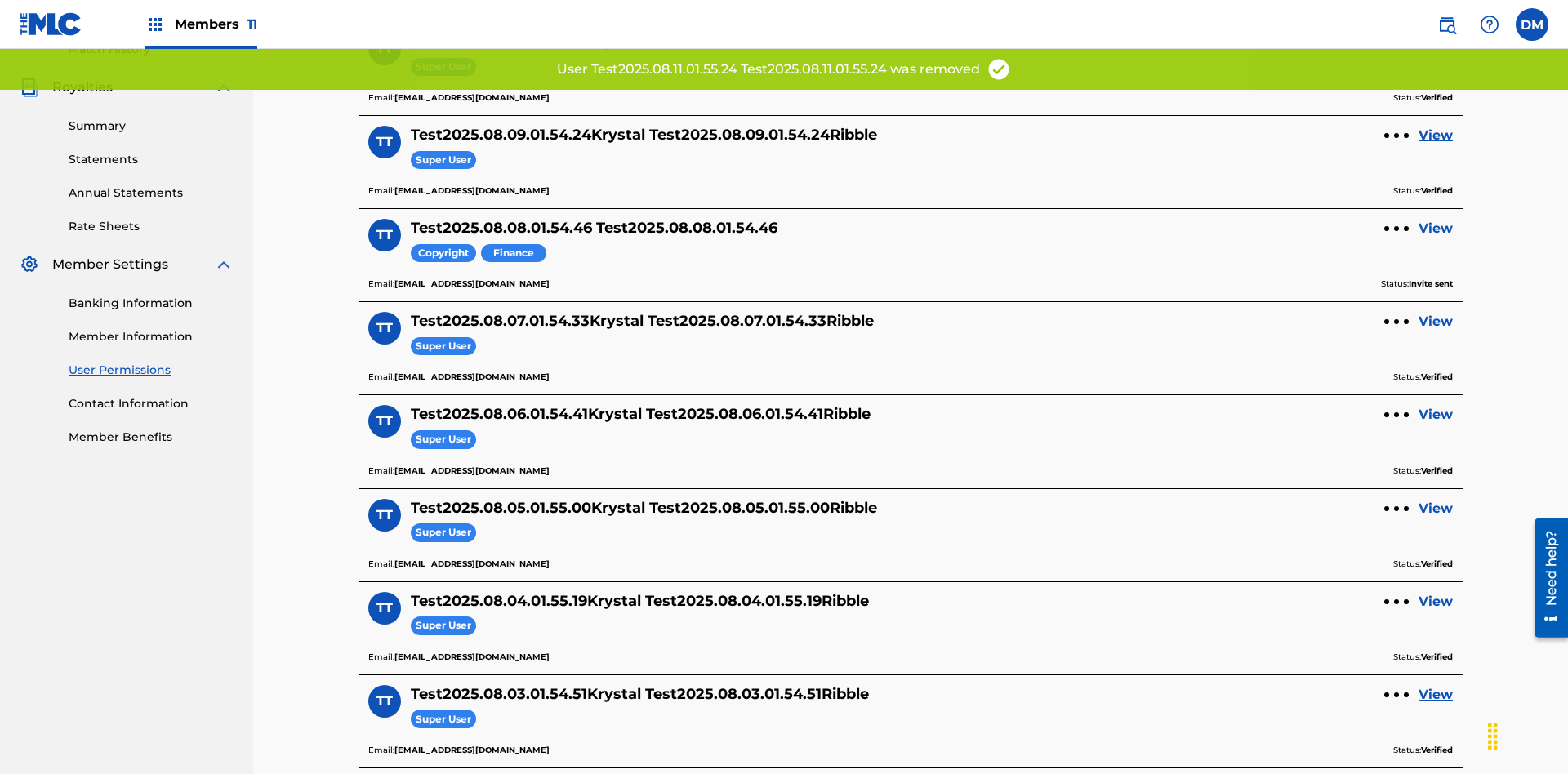
scroll to position [310, 0]
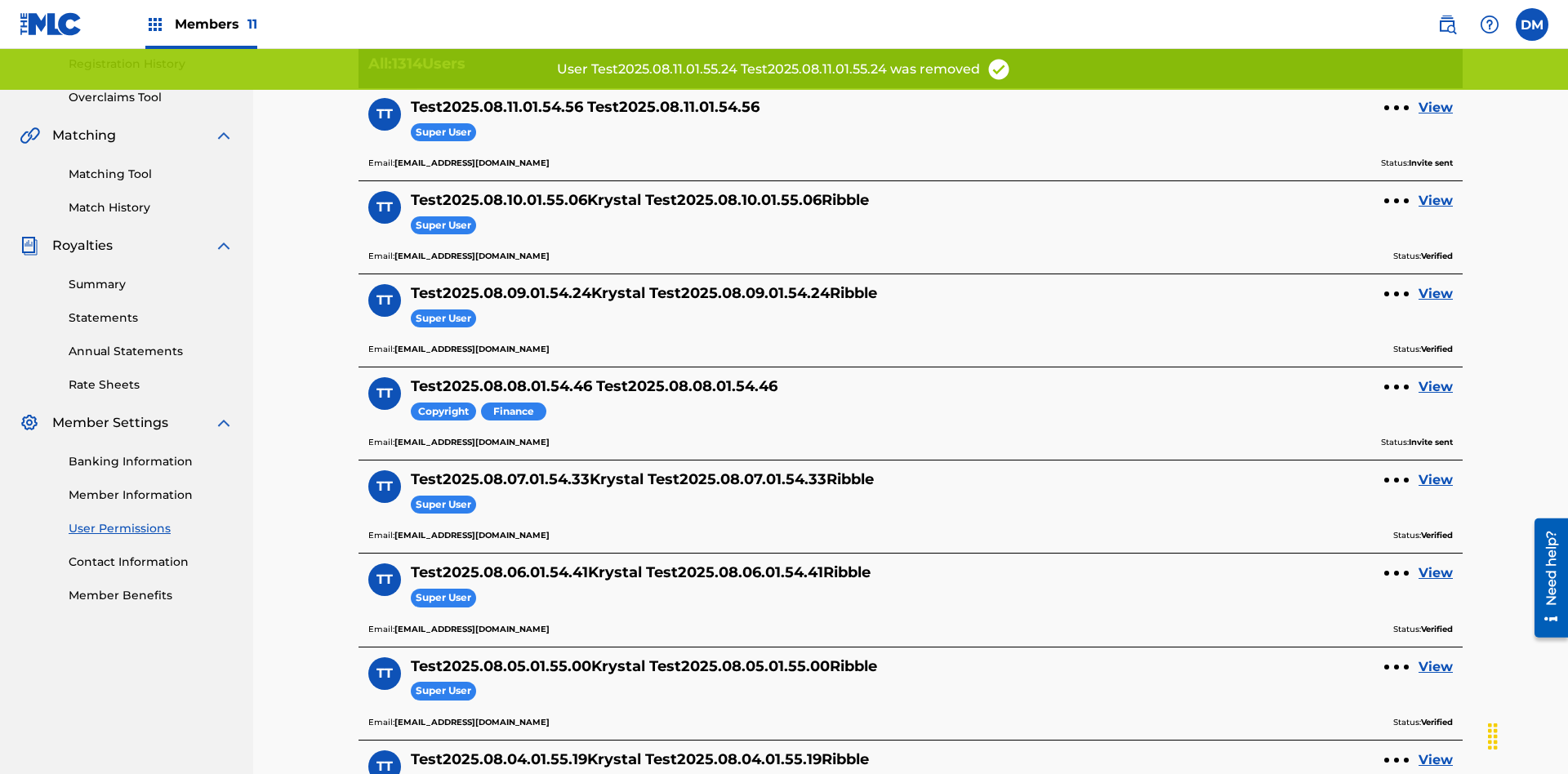
click at [1436, 108] on link "View" at bounding box center [1435, 107] width 34 height 20
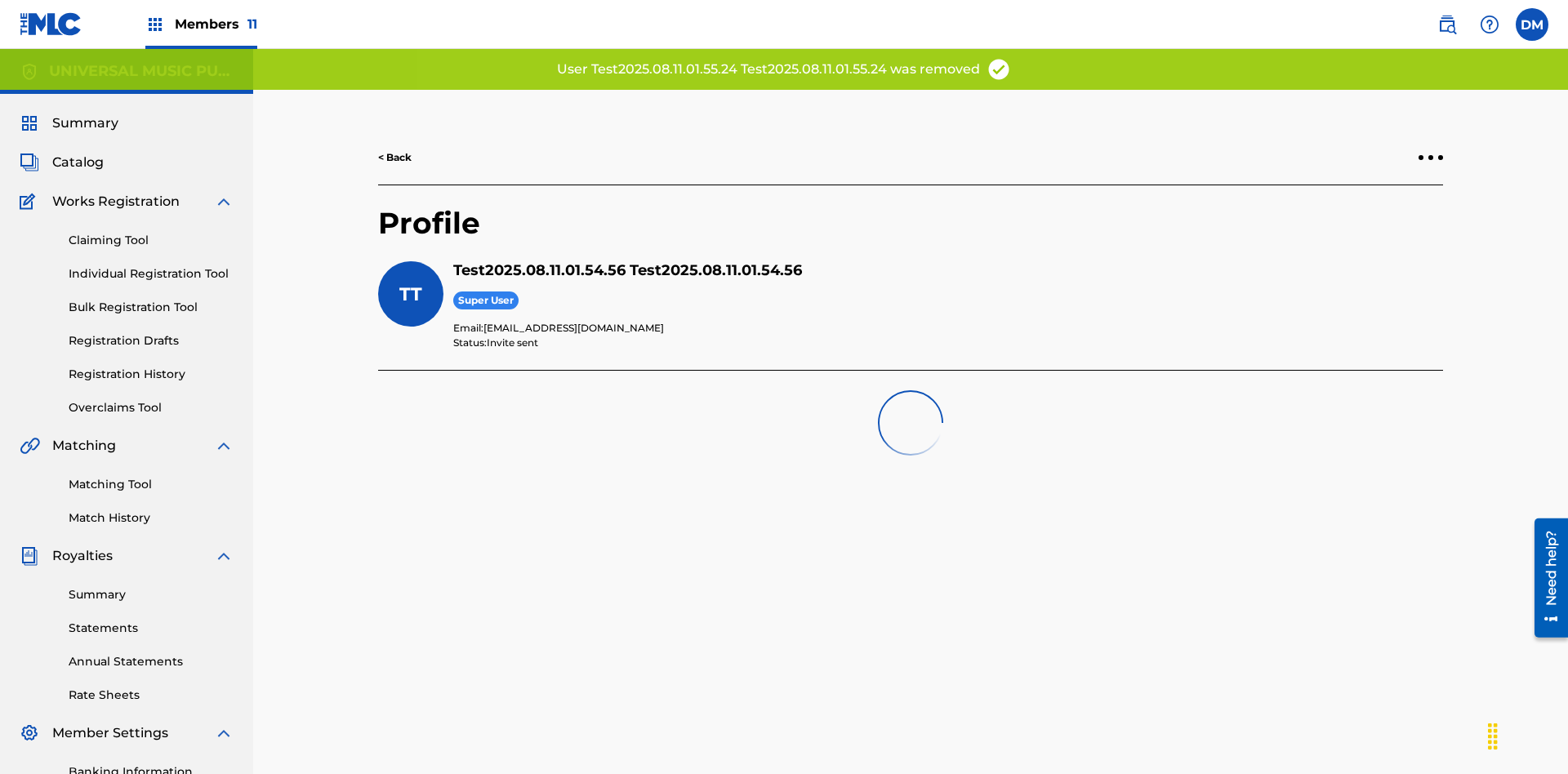
scroll to position [239, 0]
